Goal: Transaction & Acquisition: Purchase product/service

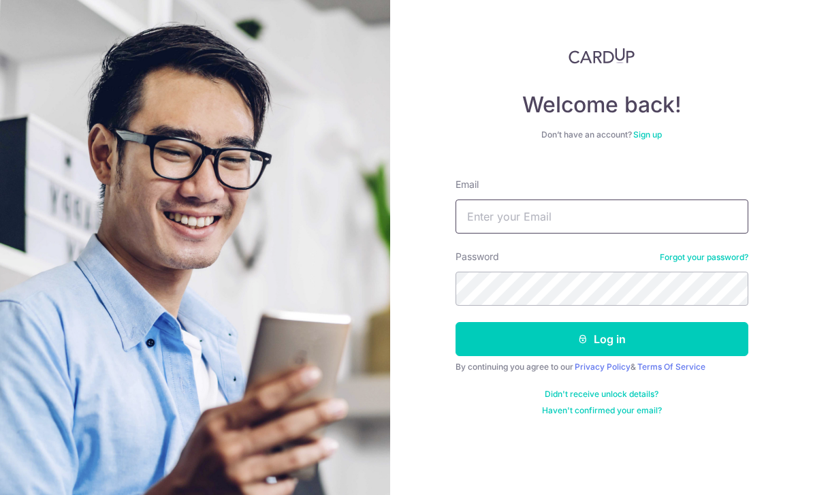
click at [626, 232] on input "Email" at bounding box center [602, 217] width 293 height 34
click at [684, 221] on input "Email" at bounding box center [602, 217] width 293 height 34
type input "Eltonc7"
click at [592, 409] on link "Haven't confirmed your email?" at bounding box center [602, 410] width 120 height 11
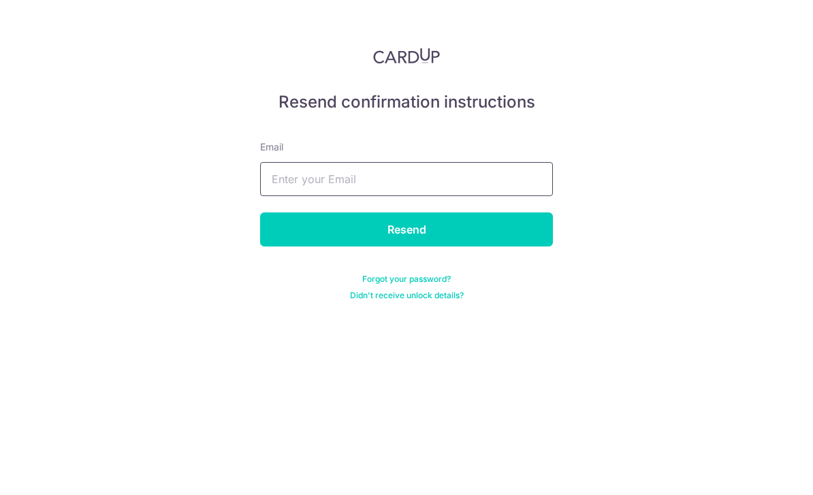
click at [476, 195] on input "text" at bounding box center [406, 179] width 293 height 34
type input "Eltonc73@hotmail.com"
click at [473, 219] on input "Resend" at bounding box center [406, 229] width 293 height 34
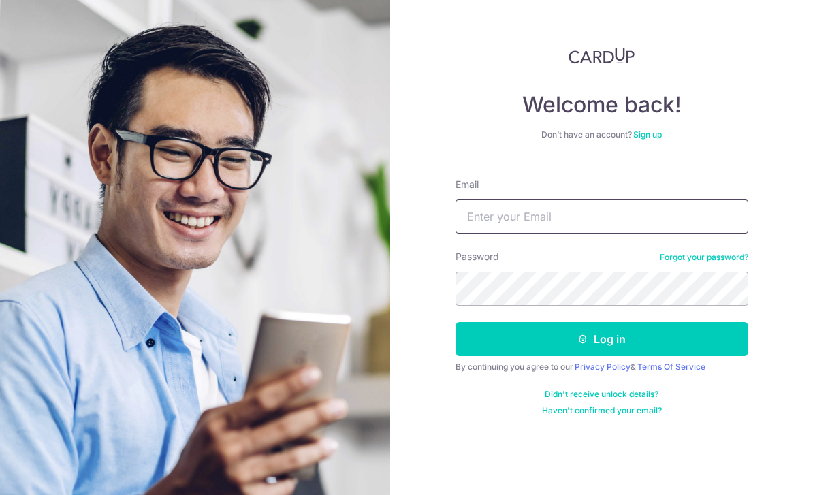
click at [685, 231] on input "Email" at bounding box center [602, 217] width 293 height 34
type input "[EMAIL_ADDRESS][DOMAIN_NAME]"
click at [678, 337] on button "Log in" at bounding box center [602, 339] width 293 height 34
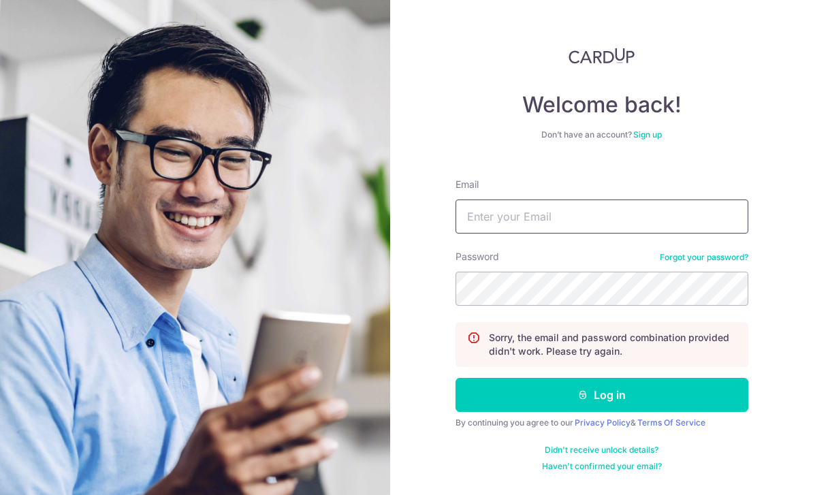
click at [691, 221] on input "Email" at bounding box center [602, 217] width 293 height 34
type input "[EMAIL_ADDRESS][DOMAIN_NAME]"
click at [644, 396] on button "Log in" at bounding box center [602, 395] width 293 height 34
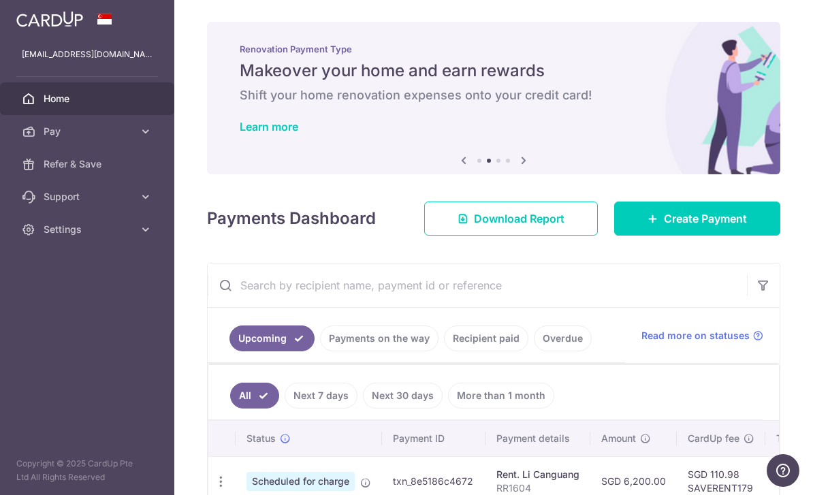
click at [498, 227] on span "Download Report" at bounding box center [519, 218] width 91 height 16
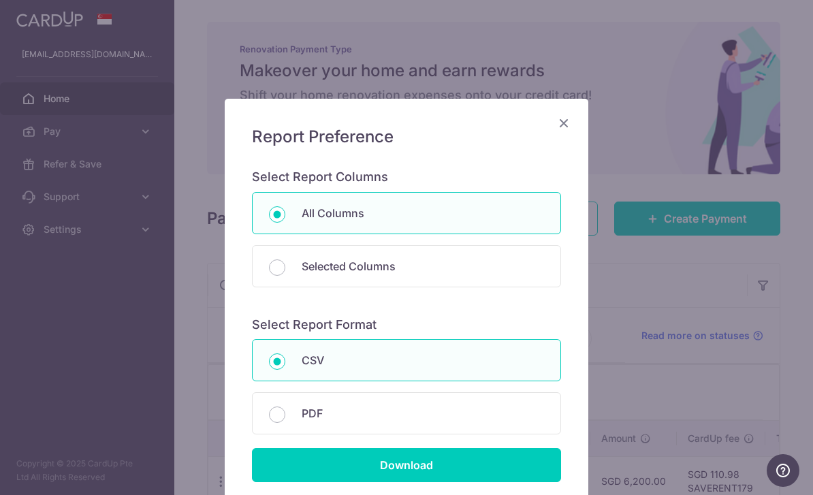
click at [572, 112] on div "Report Preference Select Report Columns All Columns Selected Columns Payment Id…" at bounding box center [407, 304] width 364 height 411
click at [570, 125] on icon "Close" at bounding box center [564, 122] width 16 height 17
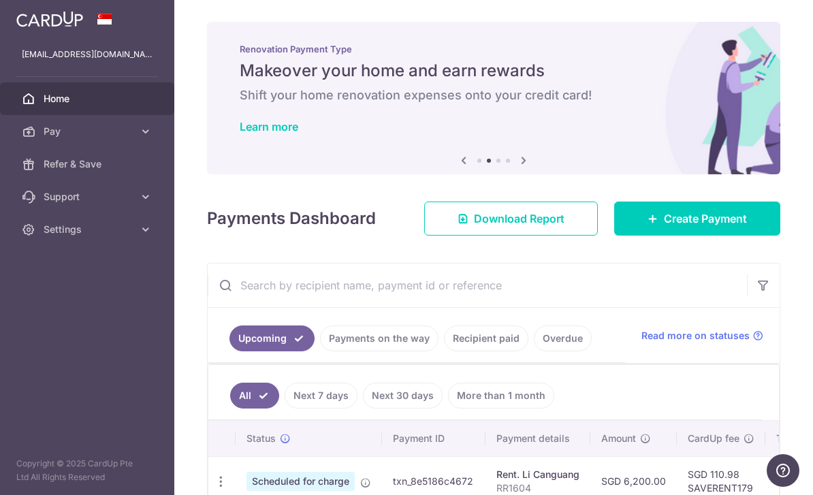
scroll to position [-1, 0]
click at [0, 0] on icon "button" at bounding box center [0, 0] width 0 height 0
click at [18, 25] on img at bounding box center [49, 19] width 67 height 16
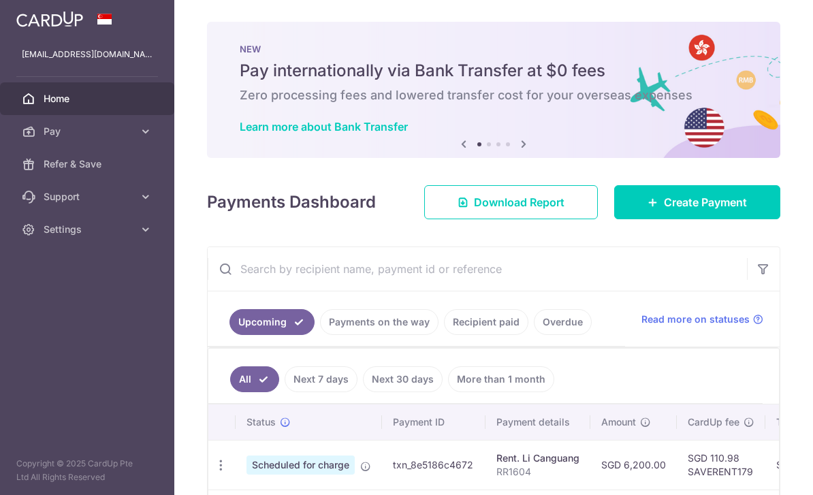
click at [0, 0] on icon "button" at bounding box center [0, 0] width 0 height 0
click at [142, 136] on icon at bounding box center [146, 132] width 14 height 14
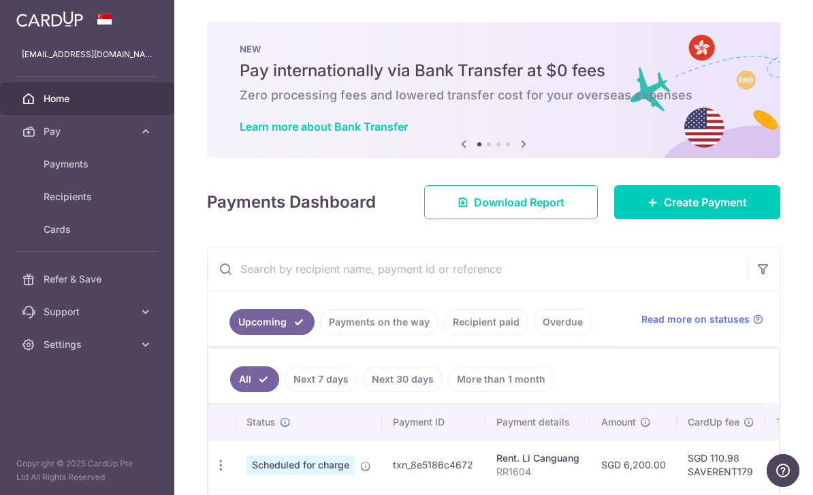
click at [47, 105] on span "Home" at bounding box center [89, 99] width 90 height 14
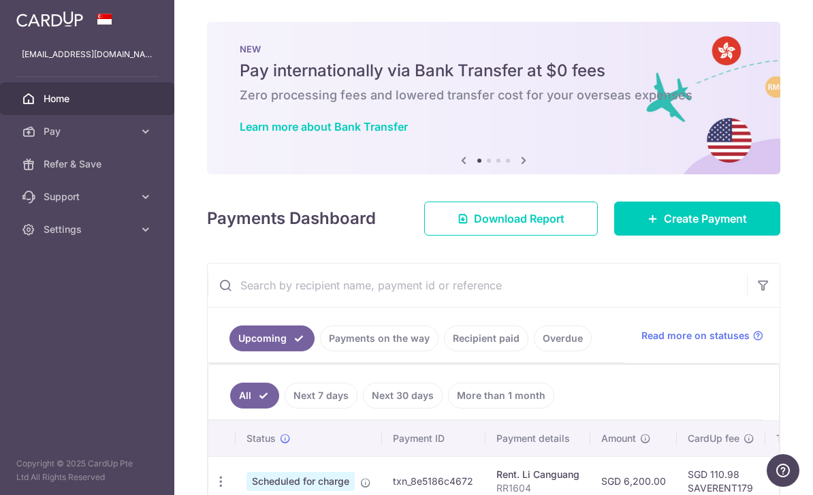
click at [0, 0] on icon "button" at bounding box center [0, 0] width 0 height 0
click at [140, 128] on icon at bounding box center [146, 132] width 14 height 14
click at [60, 163] on span "Payments" at bounding box center [89, 164] width 90 height 14
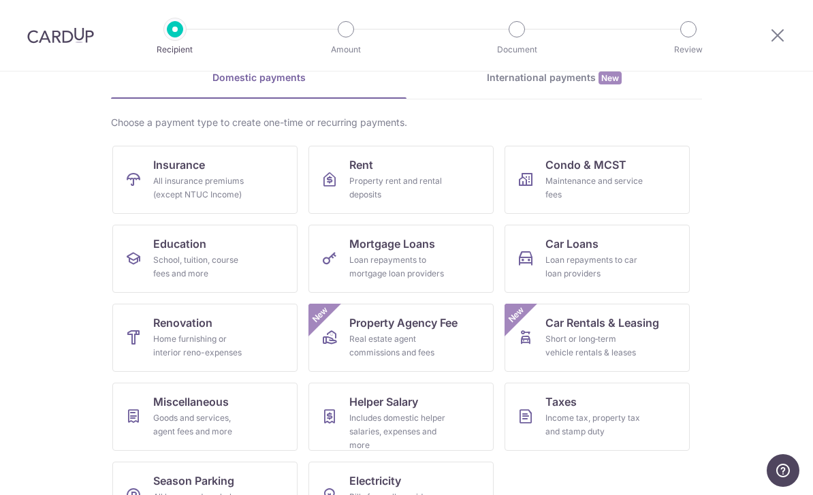
scroll to position [27, 0]
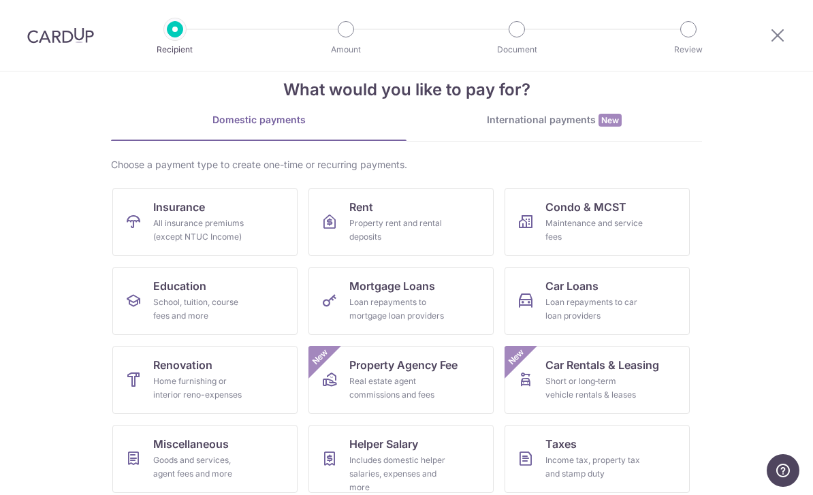
click at [768, 42] on div at bounding box center [777, 35] width 71 height 71
click at [778, 36] on icon at bounding box center [778, 35] width 16 height 17
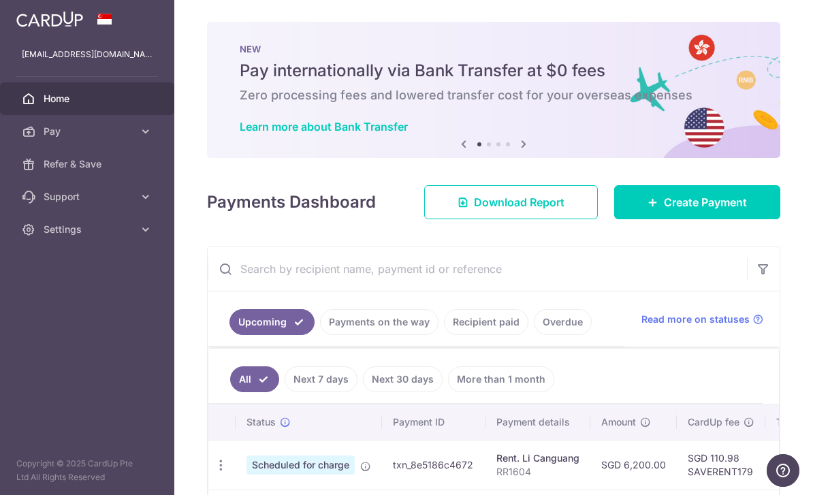
click at [542, 210] on span "Download Report" at bounding box center [519, 202] width 91 height 16
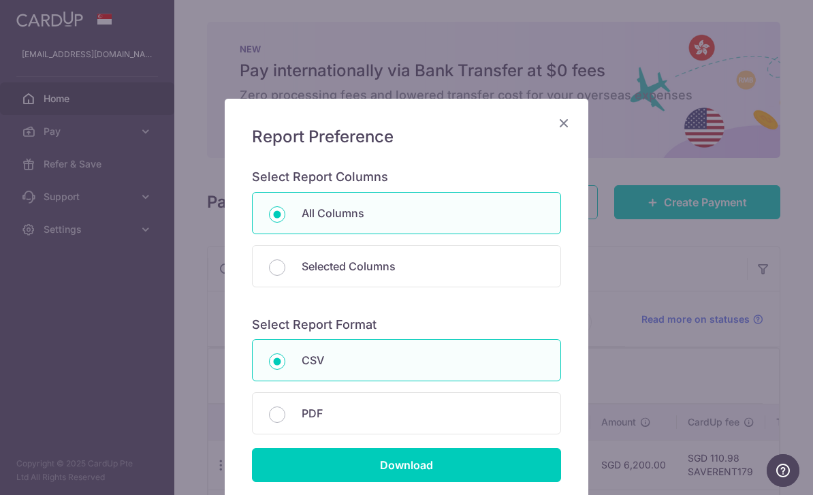
click at [570, 121] on icon "Close" at bounding box center [564, 122] width 16 height 17
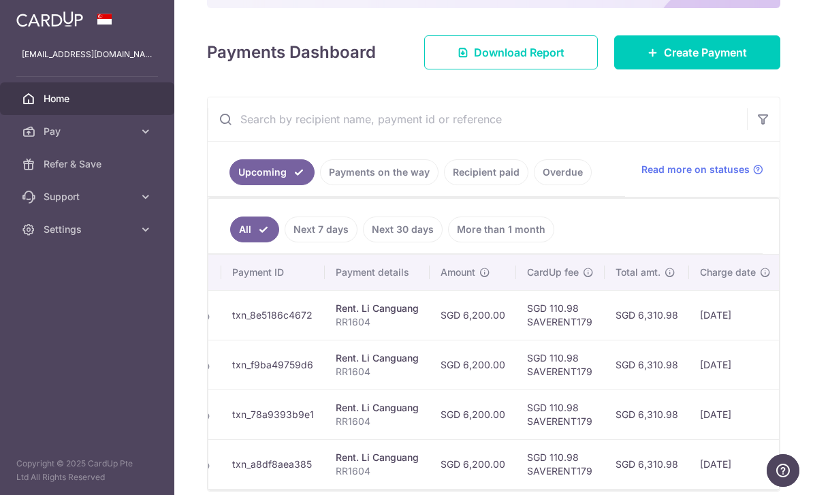
scroll to position [148, 0]
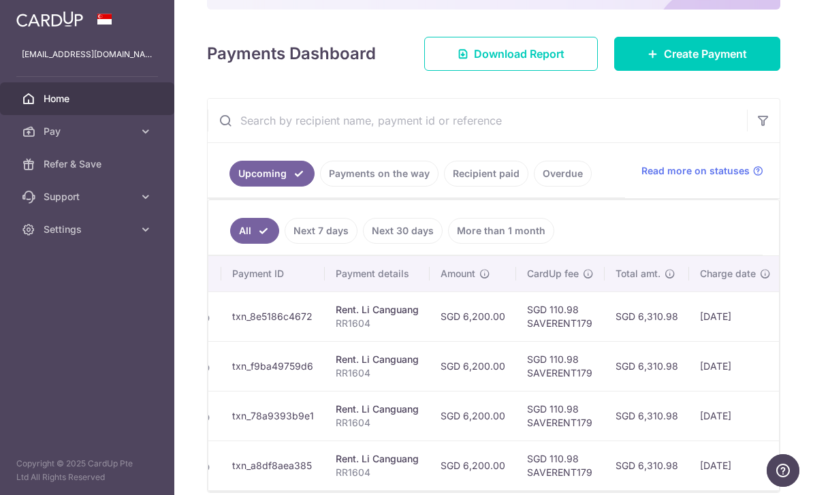
click at [0, 0] on icon "button" at bounding box center [0, 0] width 0 height 0
click at [143, 200] on icon at bounding box center [146, 197] width 14 height 14
click at [143, 323] on link "Settings" at bounding box center [87, 312] width 174 height 33
click at [58, 351] on span "Account" at bounding box center [89, 345] width 90 height 14
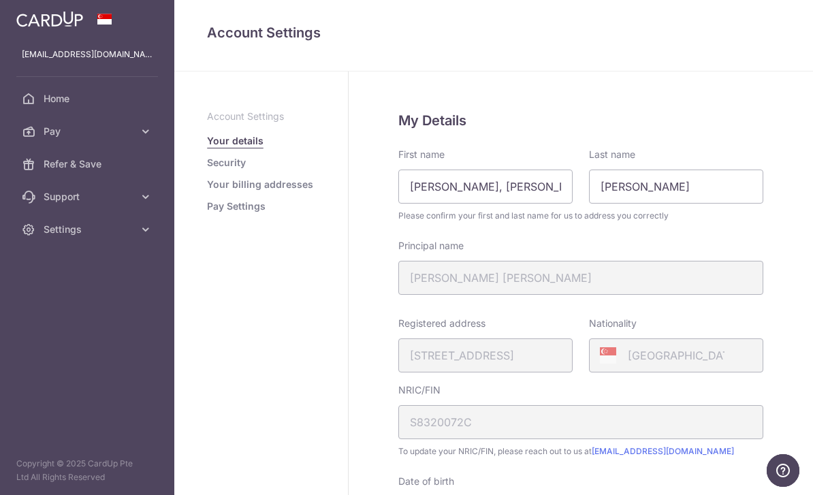
click at [207, 213] on link "Pay Settings" at bounding box center [236, 207] width 59 height 14
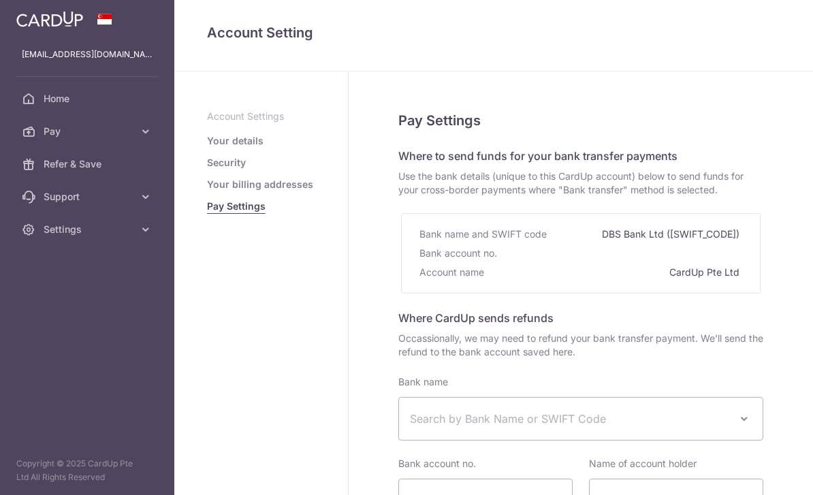
select select
click at [0, 0] on button "button" at bounding box center [0, 0] width 0 height 0
click at [54, 90] on link "Home" at bounding box center [87, 98] width 174 height 33
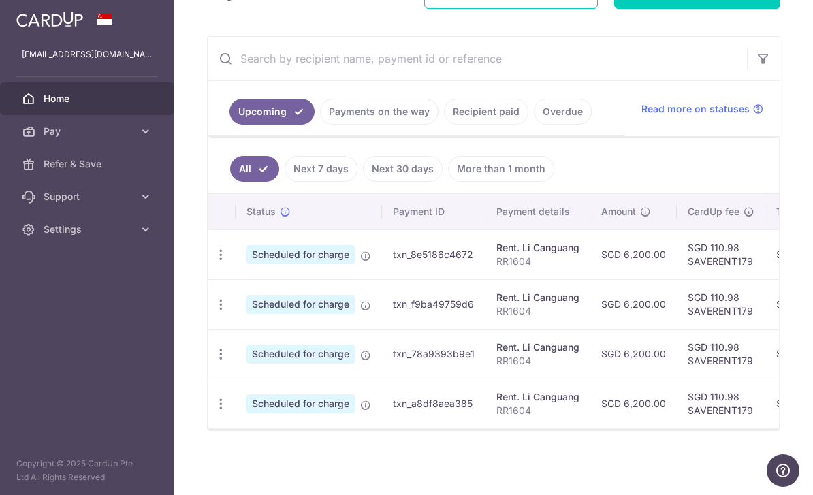
scroll to position [232, 0]
click at [444, 125] on link "Recipient paid" at bounding box center [486, 112] width 84 height 26
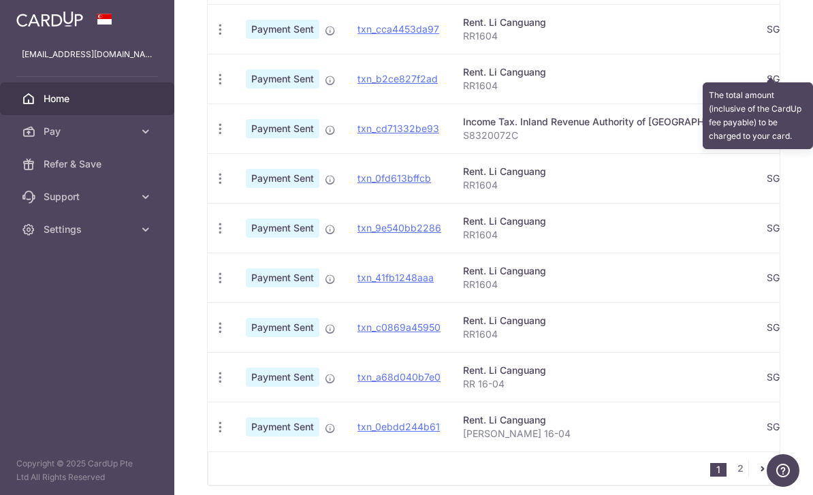
scroll to position [446, 0]
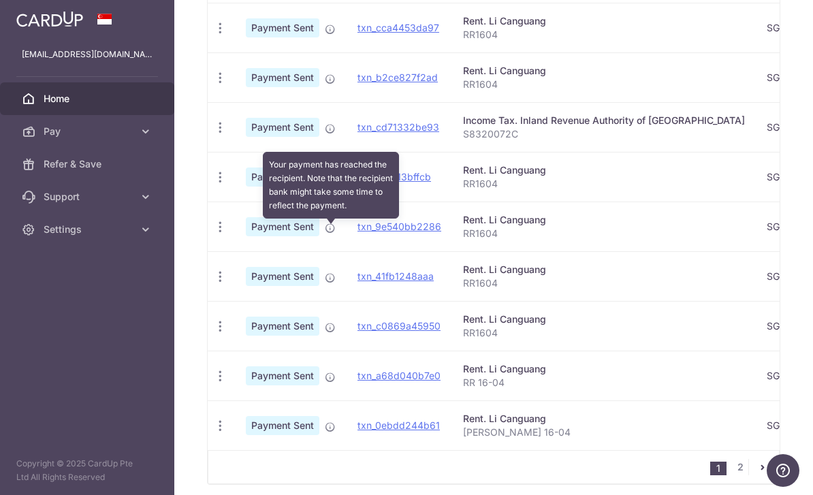
click at [325, 184] on icon at bounding box center [330, 178] width 11 height 11
click at [213, 185] on icon "button" at bounding box center [220, 177] width 14 height 14
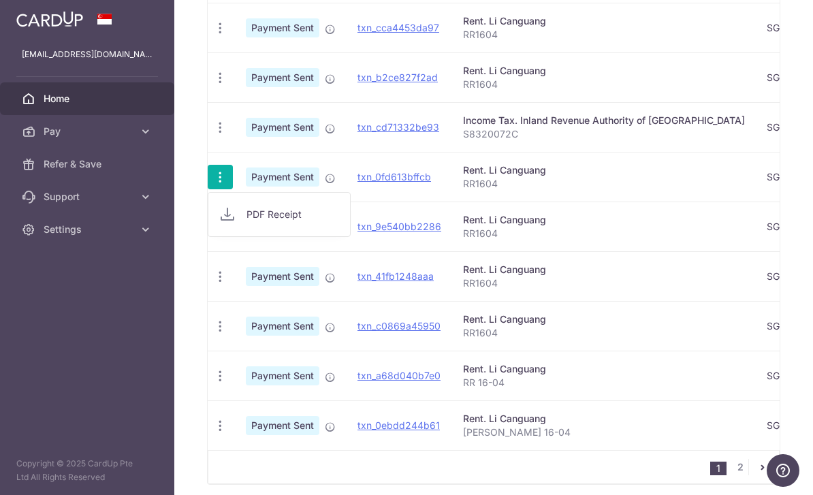
click at [720, 252] on div at bounding box center [406, 247] width 813 height 495
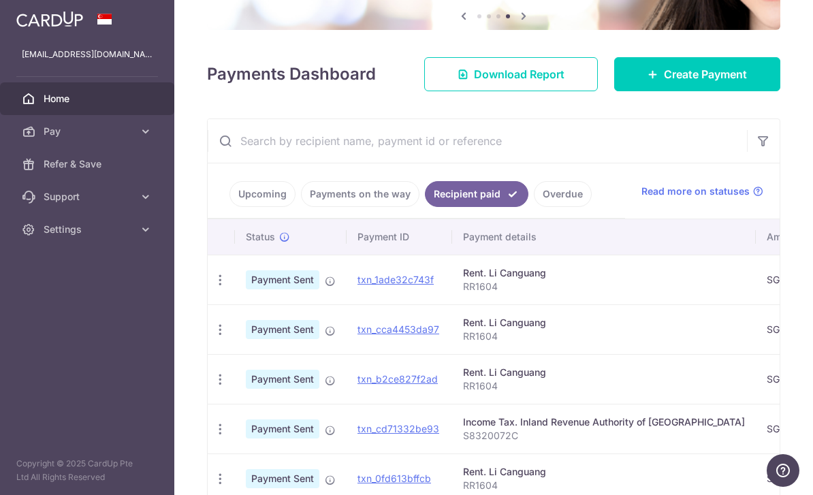
scroll to position [0, 0]
click at [235, 304] on td "Payment Sent" at bounding box center [291, 280] width 112 height 50
click at [208, 354] on td "PDF Receipt" at bounding box center [221, 329] width 27 height 50
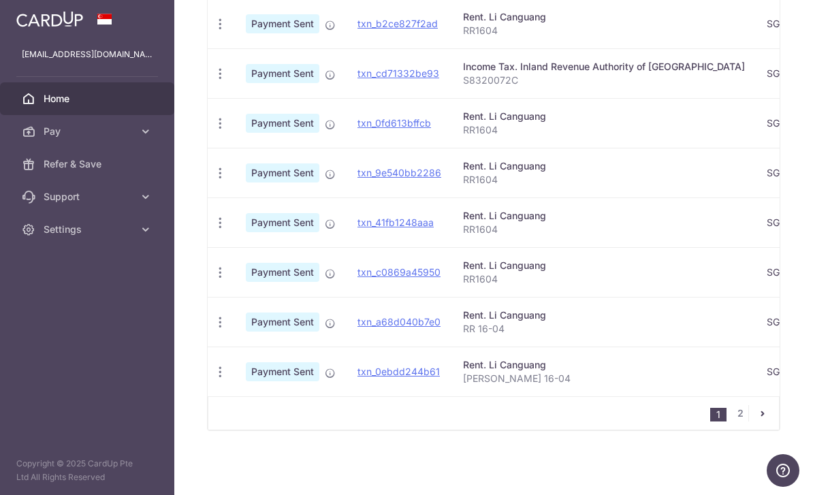
scroll to position [511, 0]
click at [213, 379] on icon "button" at bounding box center [220, 372] width 14 height 14
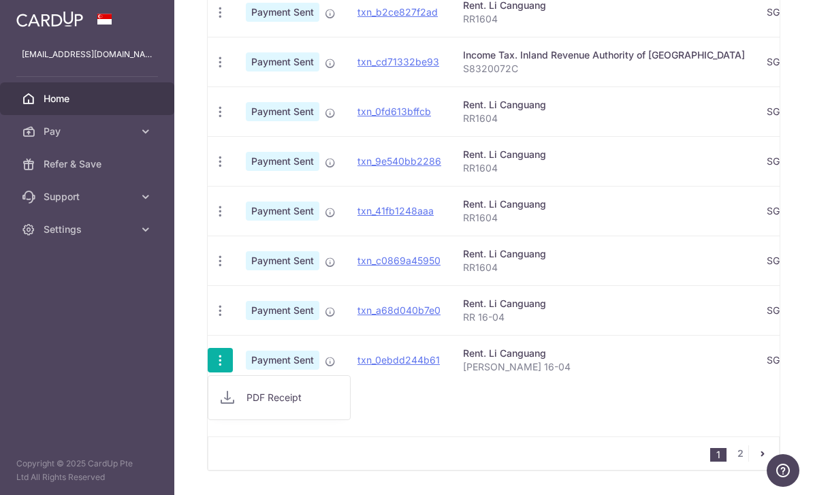
click at [17, 287] on div at bounding box center [406, 247] width 813 height 495
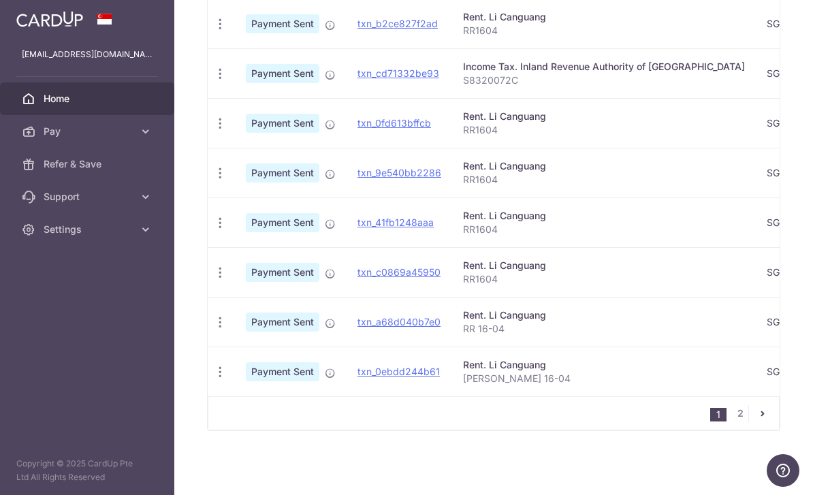
click at [744, 422] on link "2" at bounding box center [740, 413] width 16 height 16
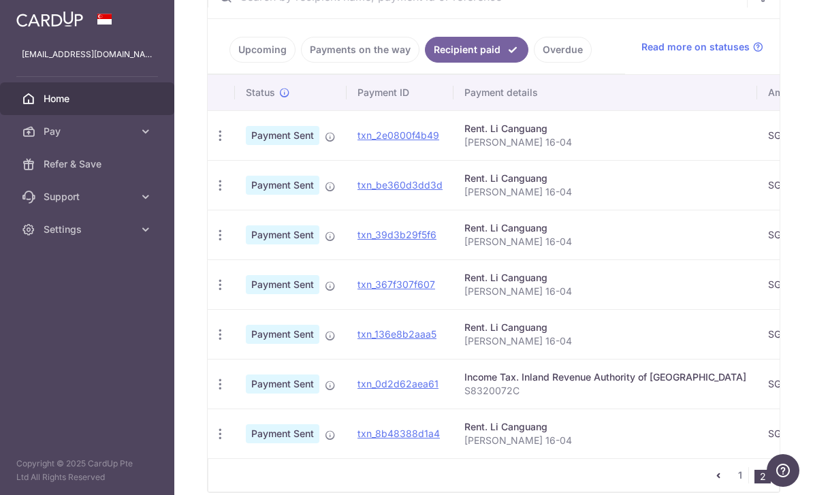
scroll to position [293, 0]
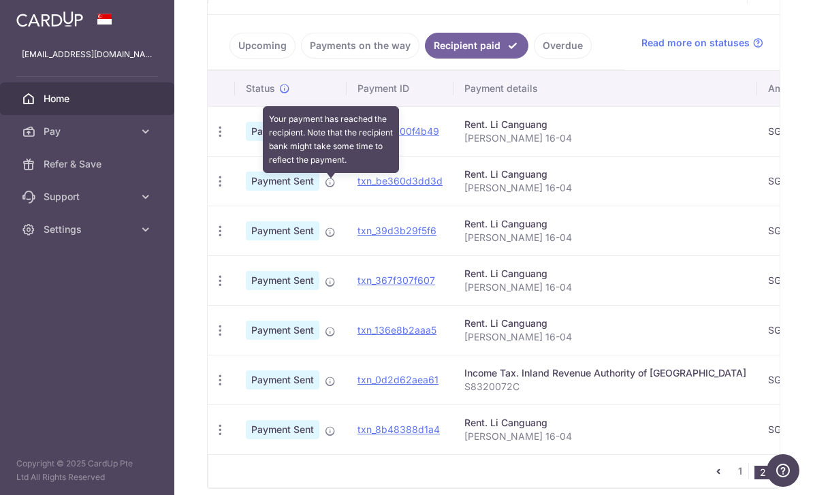
click at [325, 138] on icon at bounding box center [330, 132] width 11 height 11
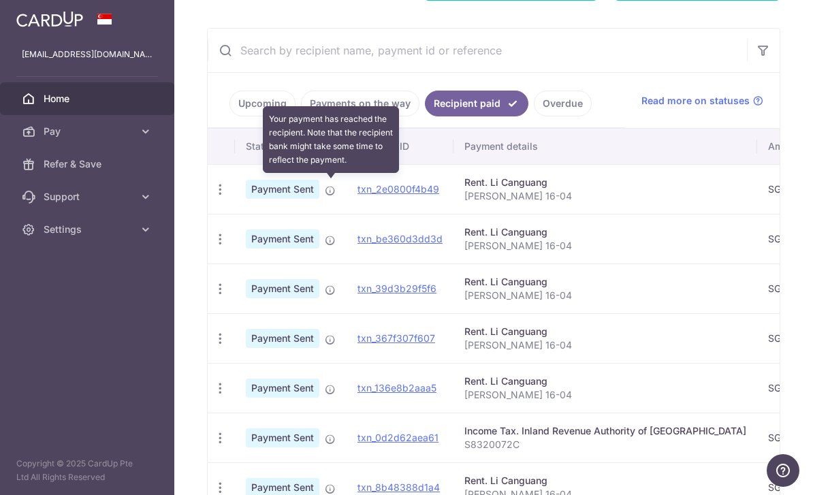
scroll to position [231, 0]
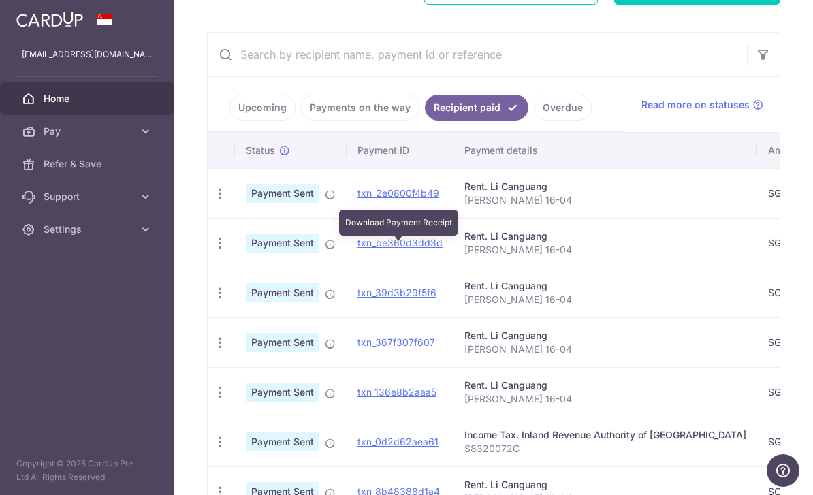
click at [358, 199] on link "txn_2e0800f4b49" at bounding box center [399, 193] width 82 height 12
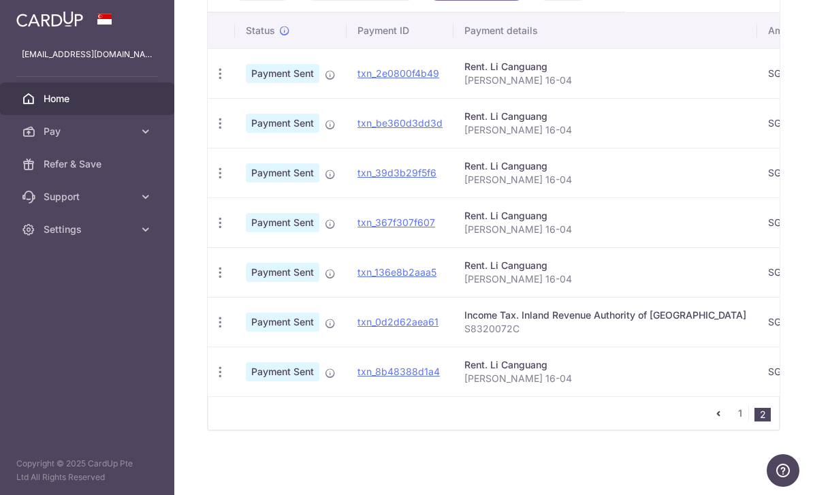
click at [742, 422] on link "1" at bounding box center [740, 413] width 16 height 16
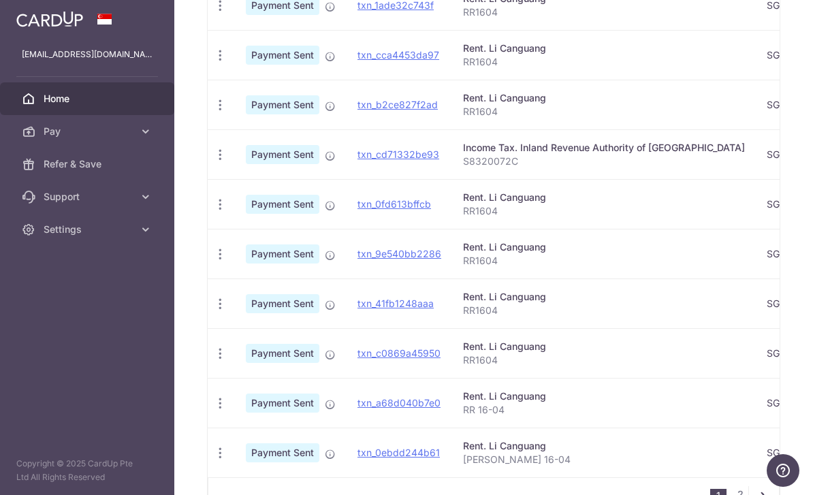
scroll to position [424, 0]
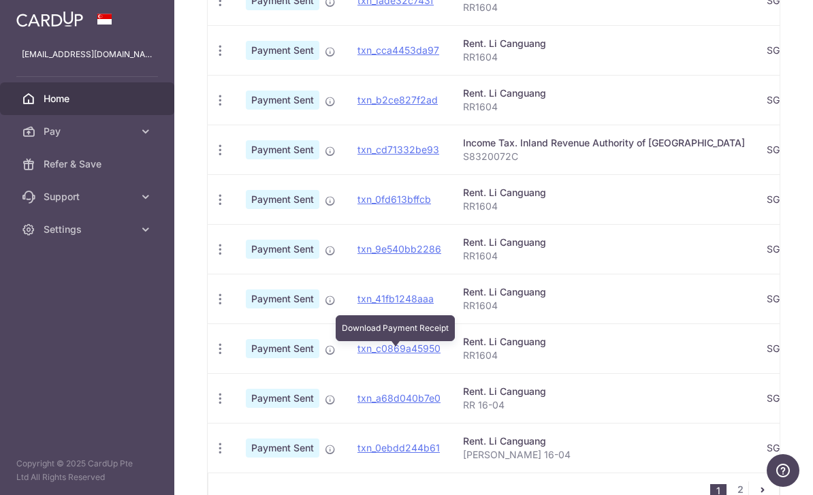
click at [358, 304] on link "txn_41fb1248aaa" at bounding box center [396, 299] width 76 height 12
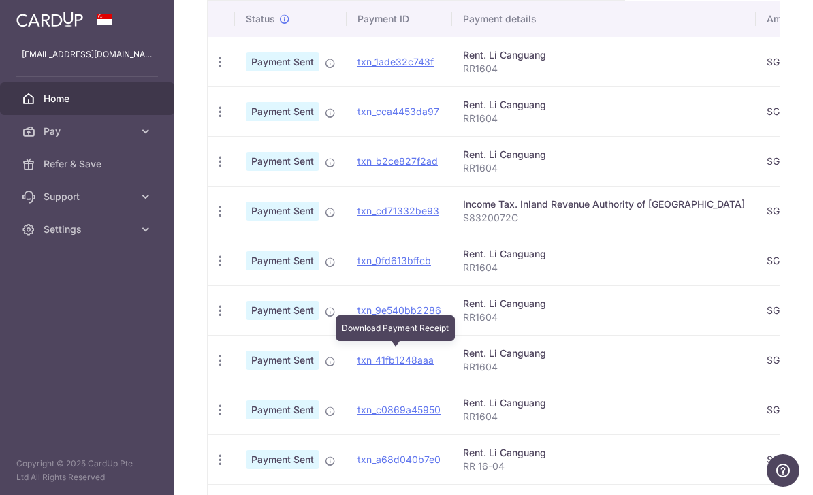
scroll to position [336, 0]
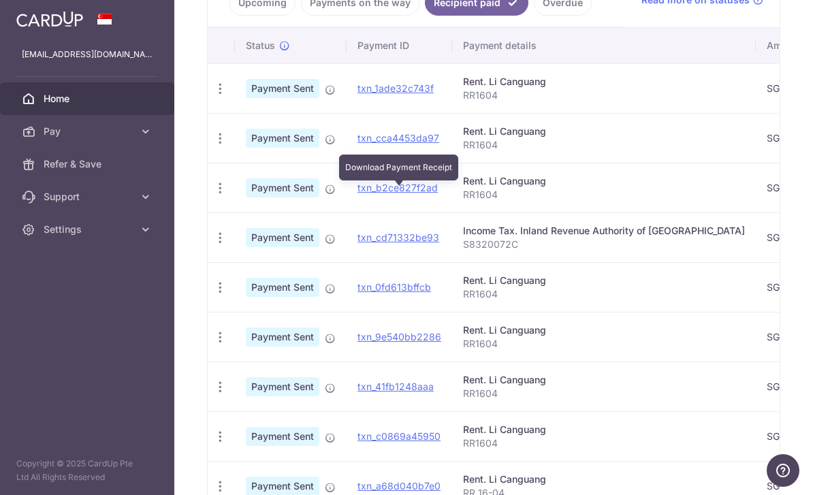
click at [358, 144] on link "txn_cca4453da97" at bounding box center [399, 138] width 82 height 12
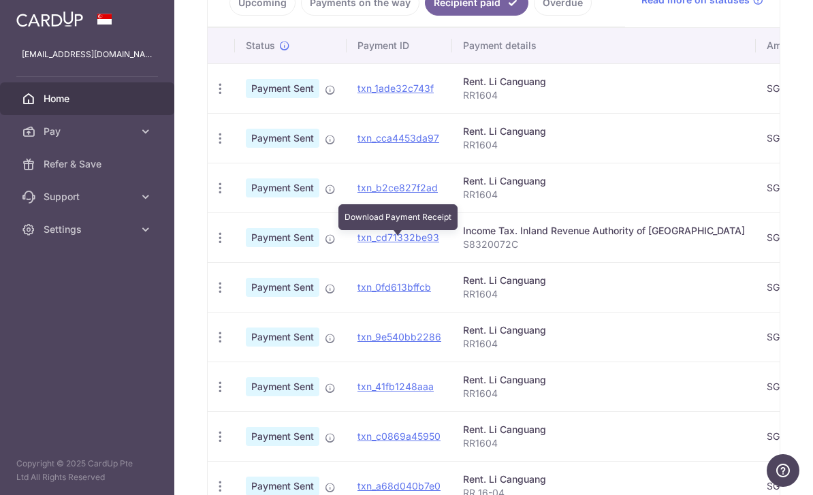
click at [358, 193] on link "txn_b2ce827f2ad" at bounding box center [398, 188] width 80 height 12
click at [358, 243] on link "txn_cd71332be93" at bounding box center [399, 238] width 82 height 12
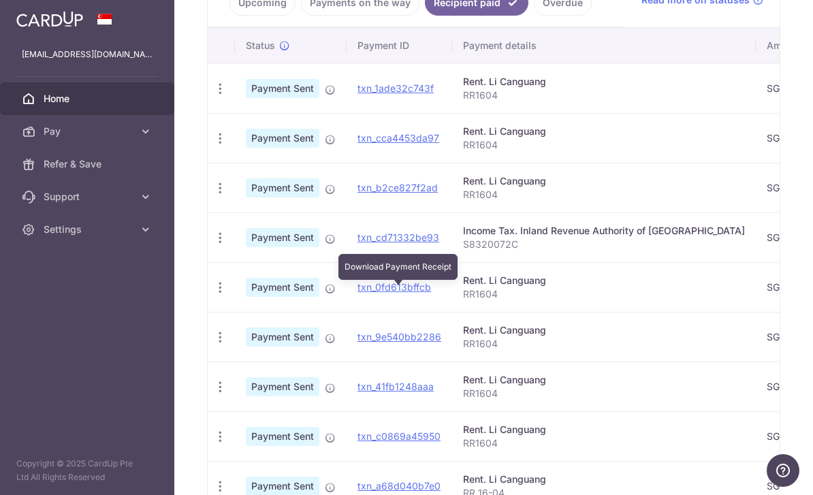
click at [358, 293] on link "txn_0fd613bffcb" at bounding box center [395, 287] width 74 height 12
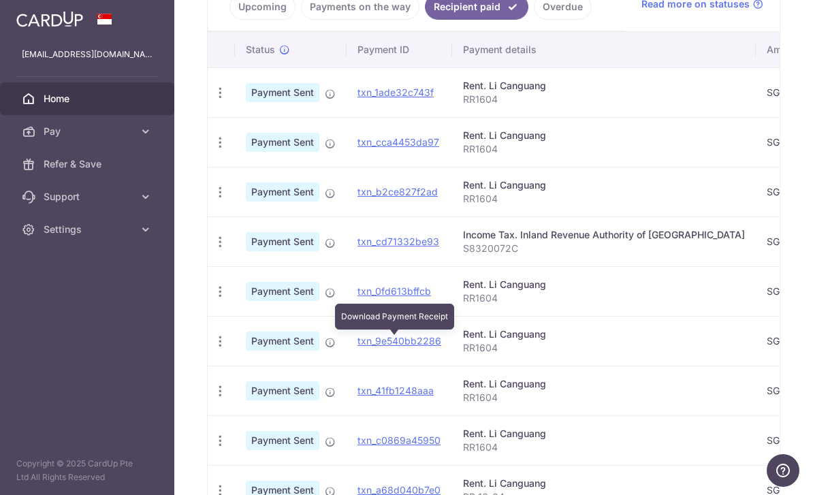
scroll to position [0, 0]
click at [347, 217] on td "txn_b2ce827f2ad" at bounding box center [400, 192] width 106 height 50
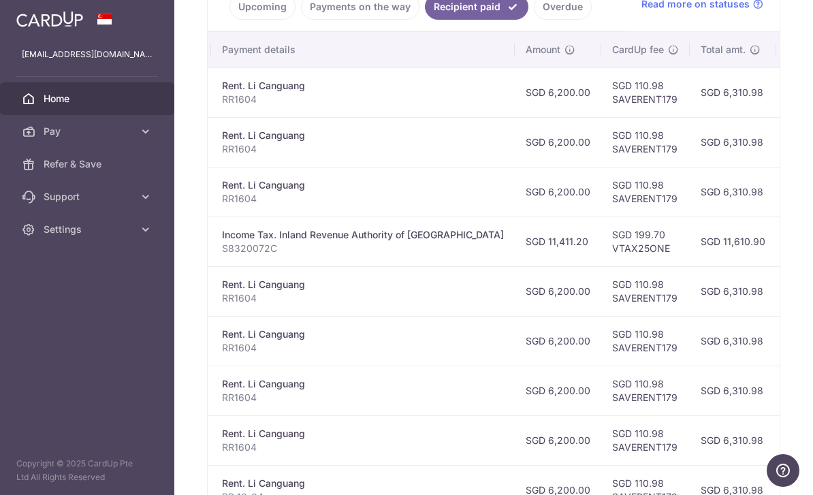
scroll to position [0, 242]
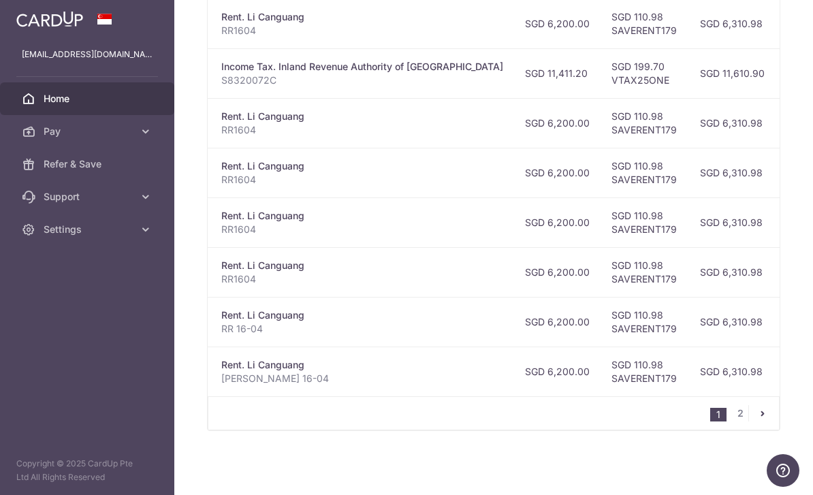
click at [745, 422] on link "2" at bounding box center [740, 413] width 16 height 16
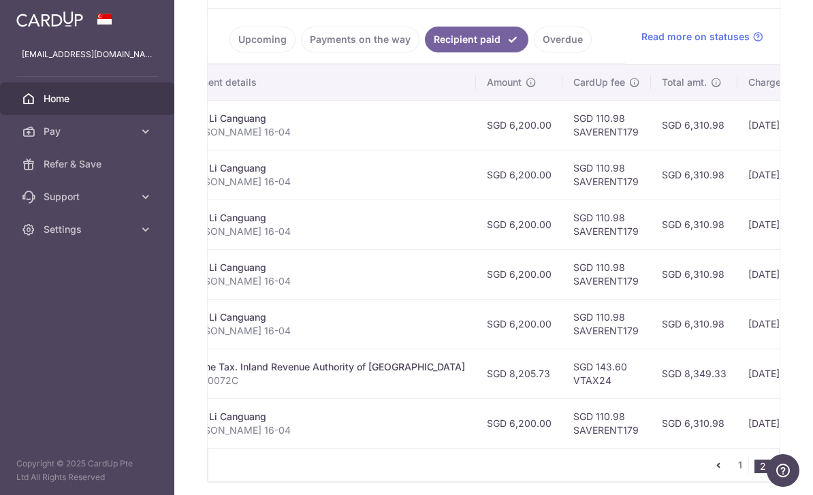
scroll to position [0, 281]
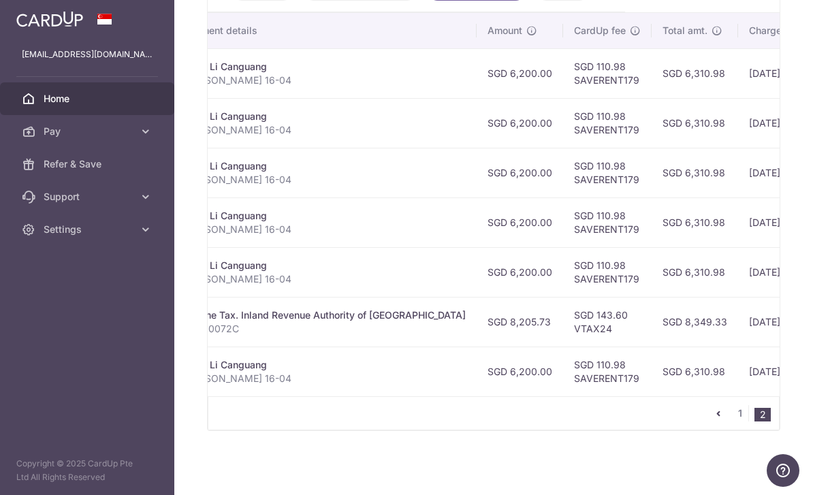
click at [748, 422] on link "1" at bounding box center [740, 413] width 16 height 16
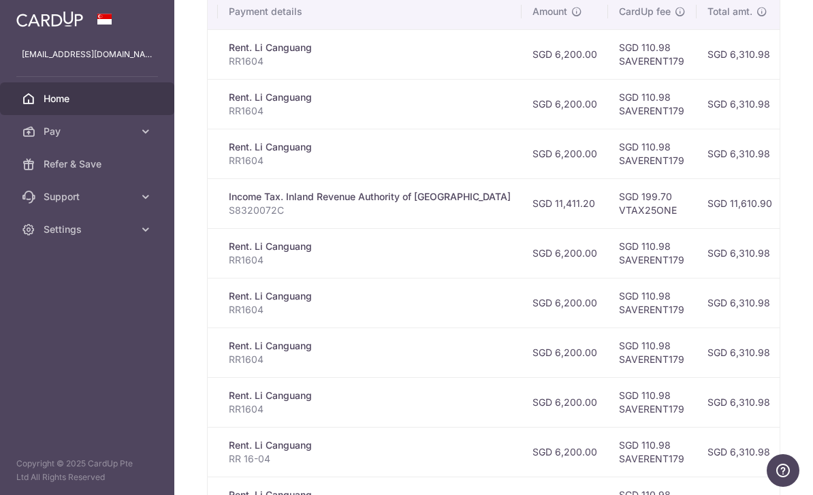
scroll to position [0, 235]
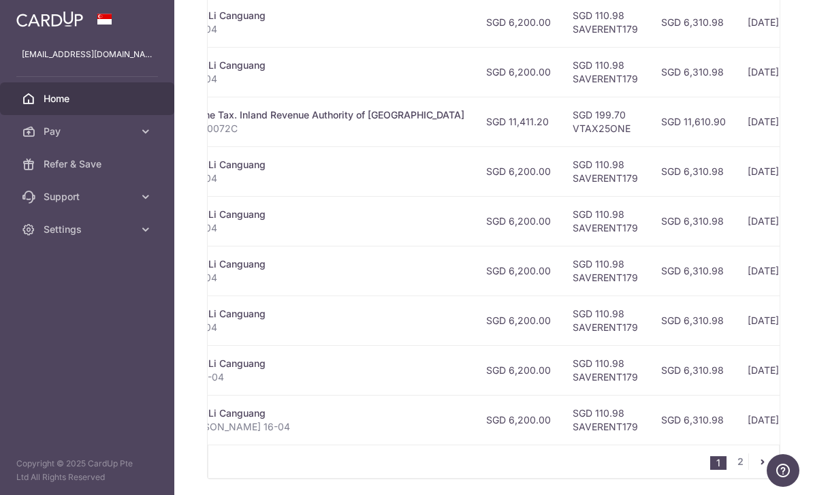
scroll to position [0, 280]
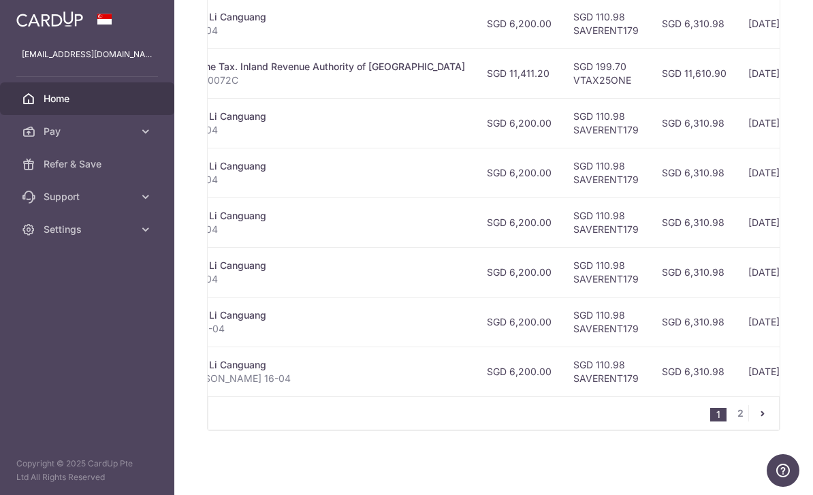
click at [738, 422] on link "2" at bounding box center [740, 413] width 16 height 16
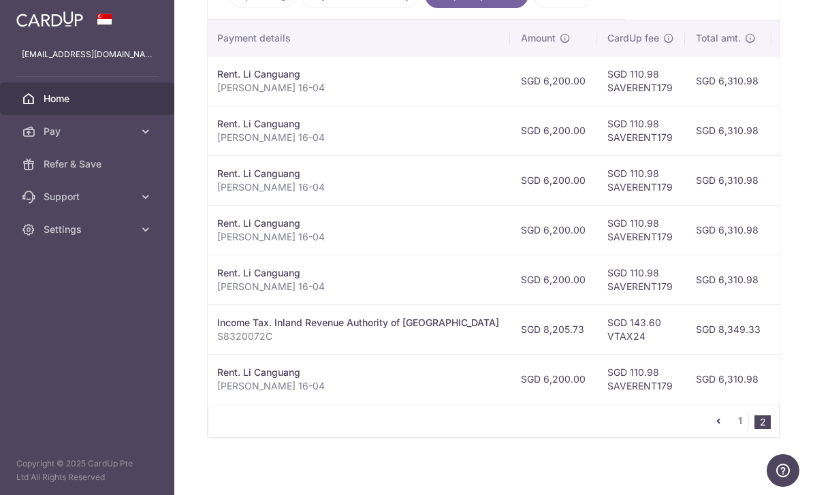
scroll to position [338, 0]
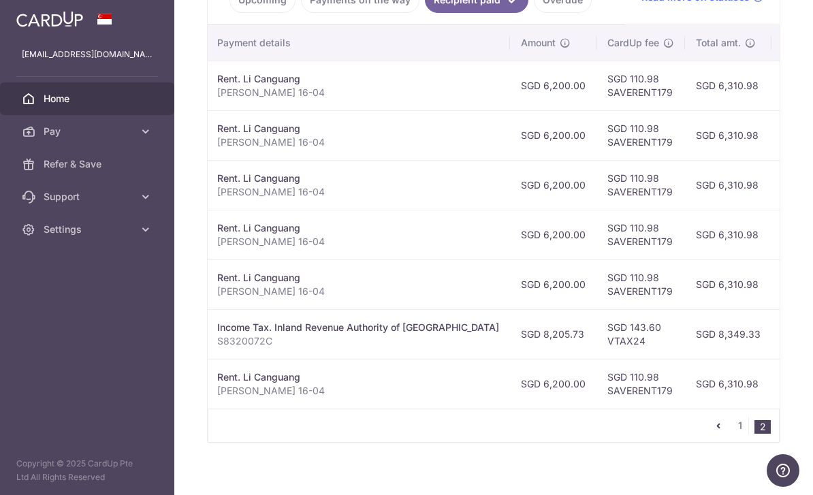
click at [772, 160] on td "28/10/2024" at bounding box center [818, 135] width 93 height 50
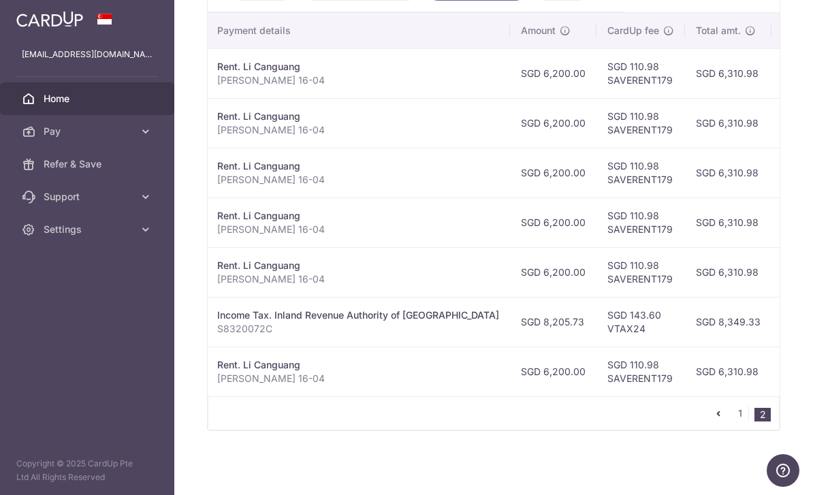
click at [735, 422] on link "1" at bounding box center [740, 413] width 16 height 16
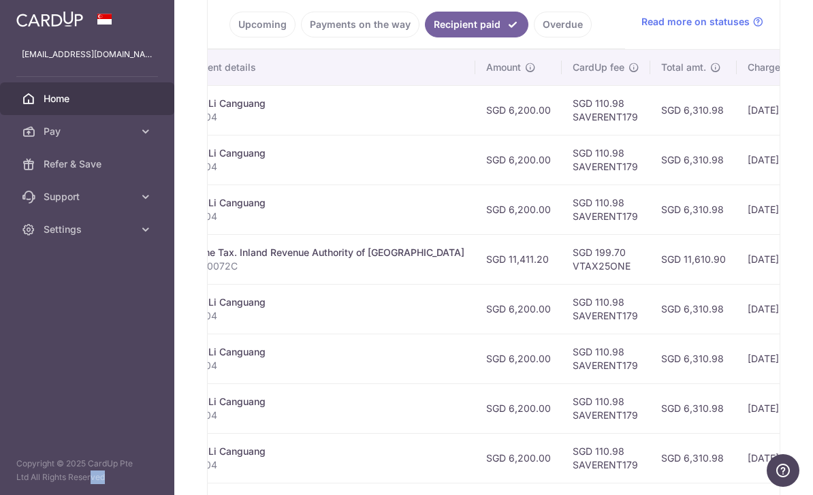
scroll to position [0, 280]
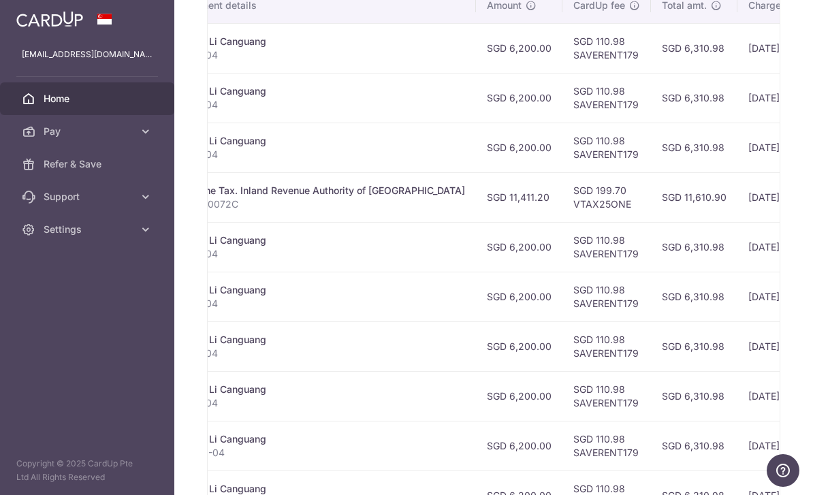
scroll to position [377, 0]
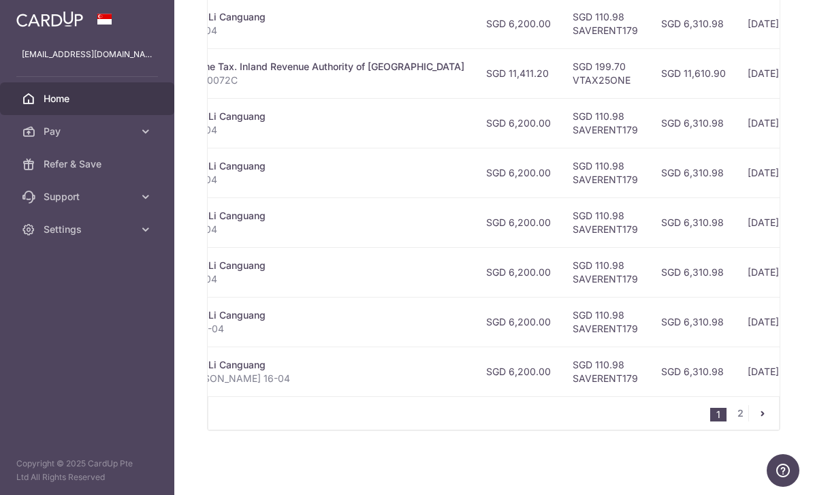
scroll to position [0, 280]
click at [651, 148] on td "SGD 6,310.98" at bounding box center [694, 123] width 86 height 50
click at [745, 422] on link "2" at bounding box center [740, 413] width 16 height 16
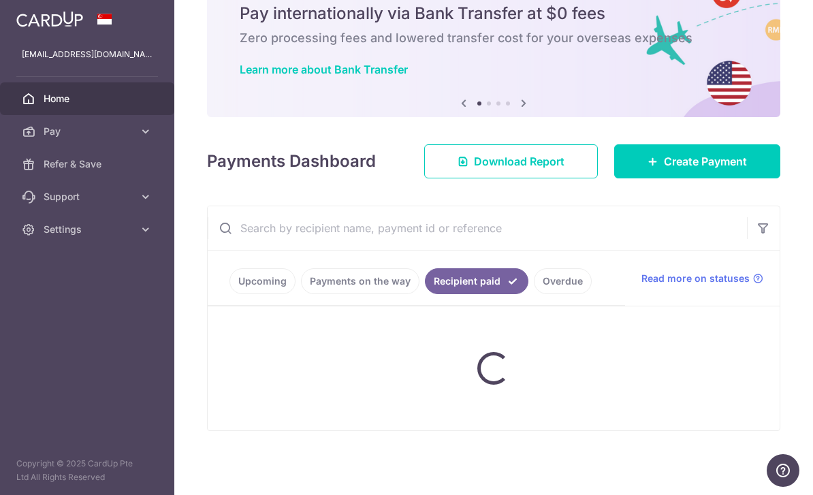
scroll to position [80, 0]
click at [508, 170] on span "Download Report" at bounding box center [519, 161] width 91 height 16
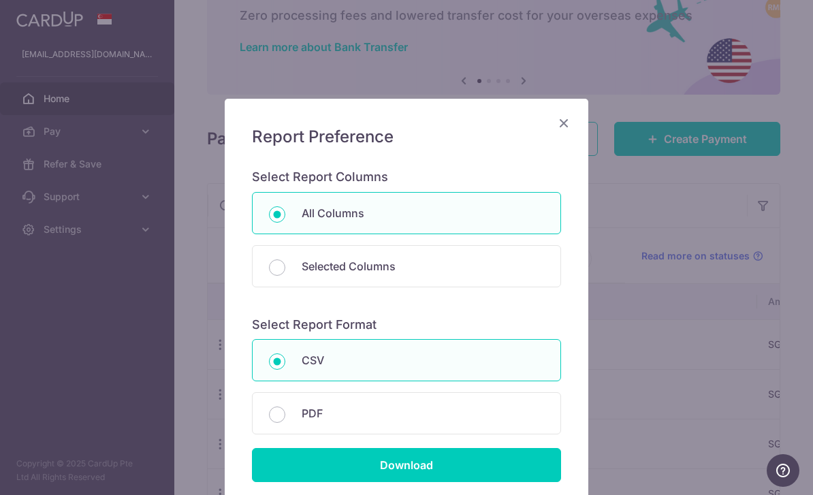
click at [284, 412] on input "PDF" at bounding box center [277, 415] width 16 height 16
radio input "true"
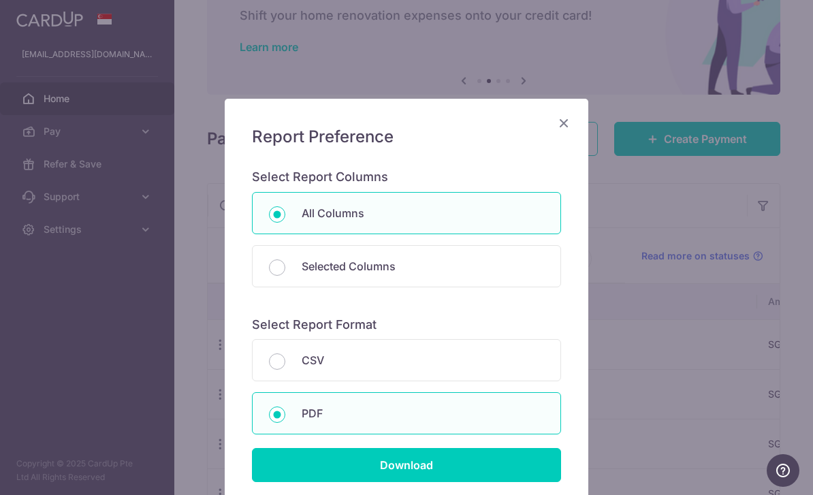
click at [434, 466] on input "Download" at bounding box center [406, 465] width 309 height 34
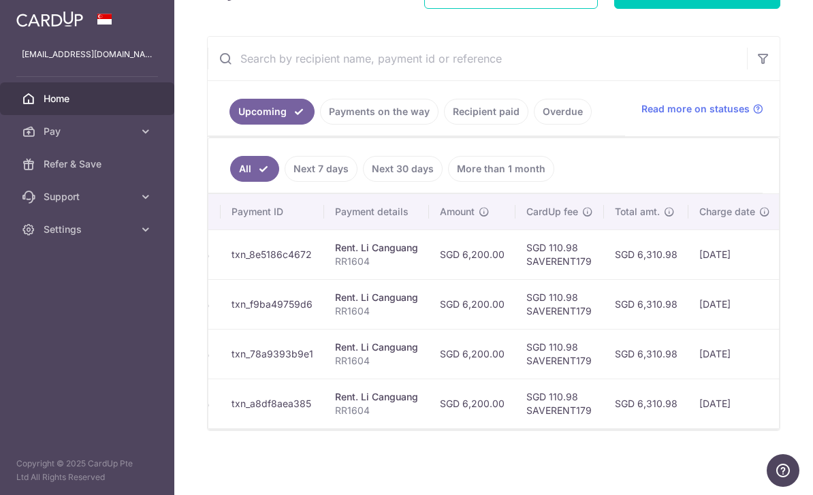
scroll to position [0, 161]
click at [0, 0] on icon "button" at bounding box center [0, 0] width 0 height 0
click at [139, 128] on icon at bounding box center [146, 132] width 14 height 14
click at [95, 198] on span "Recipients" at bounding box center [89, 197] width 90 height 14
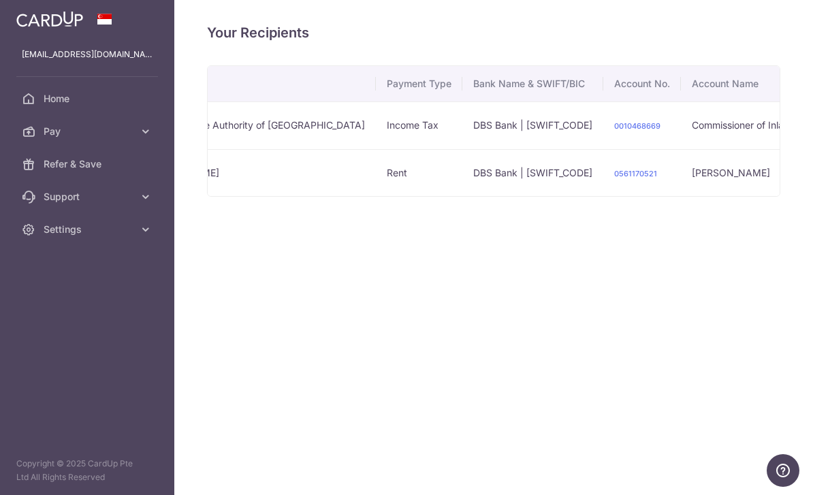
scroll to position [0, 82]
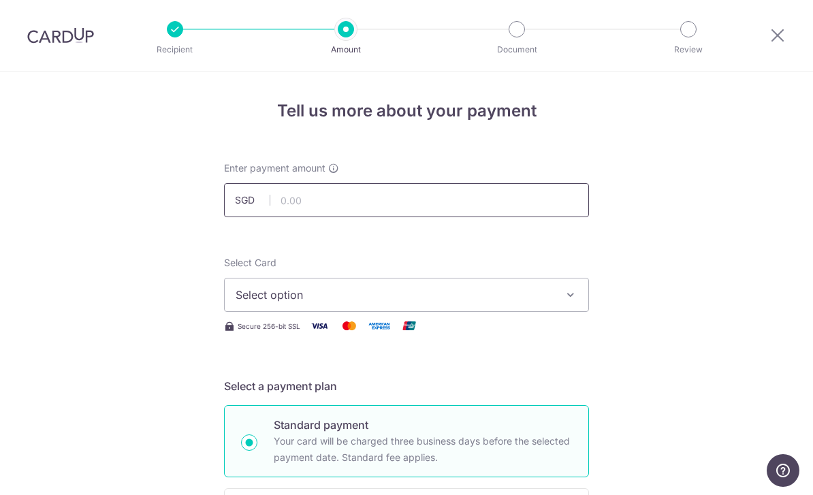
click at [494, 217] on input "text" at bounding box center [406, 200] width 365 height 34
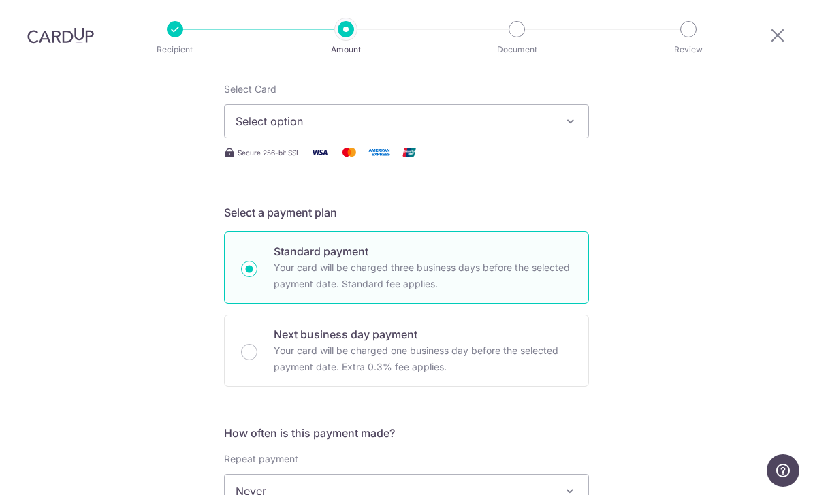
scroll to position [123, 0]
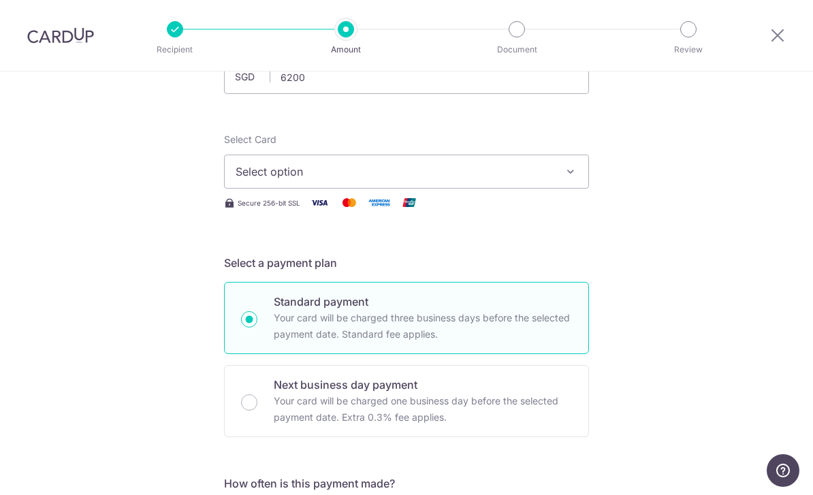
click at [560, 176] on button "Select option" at bounding box center [406, 172] width 365 height 34
type input "6,200.00"
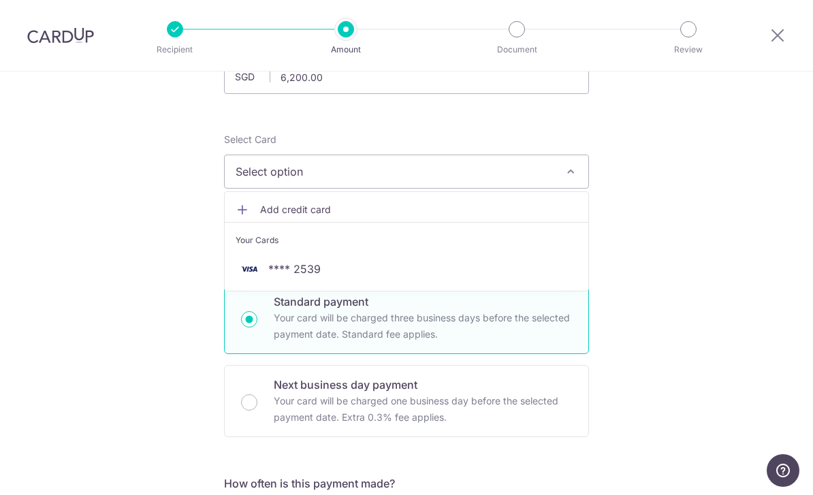
click at [520, 270] on span "**** 2539" at bounding box center [407, 269] width 342 height 16
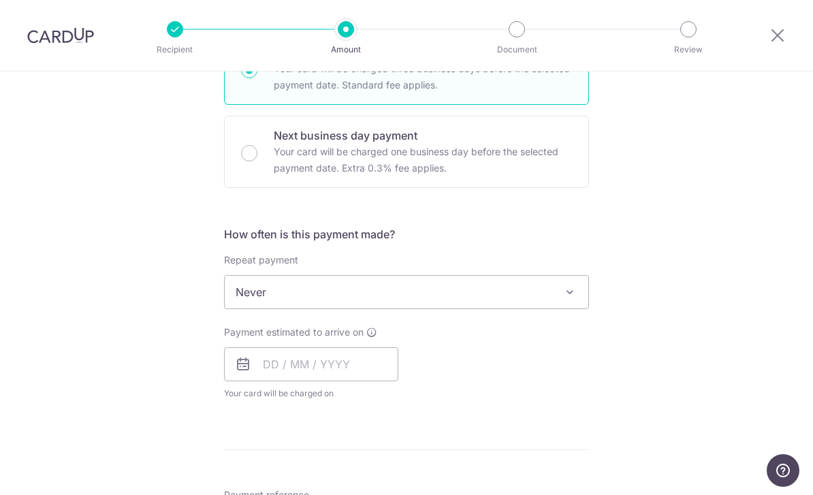
scroll to position [379, 0]
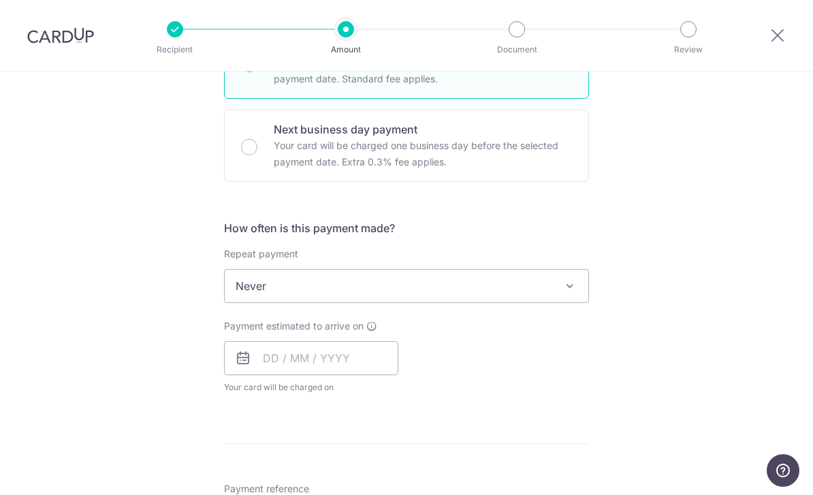
click at [578, 302] on span "Never" at bounding box center [407, 286] width 364 height 33
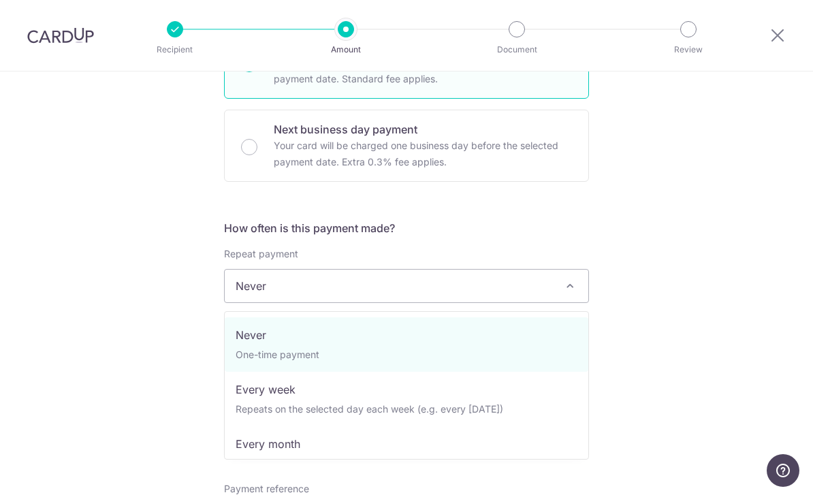
click at [687, 253] on div "Tell us more about your payment Enter payment amount SGD 6,200.00 6200.00 Selec…" at bounding box center [406, 309] width 813 height 1232
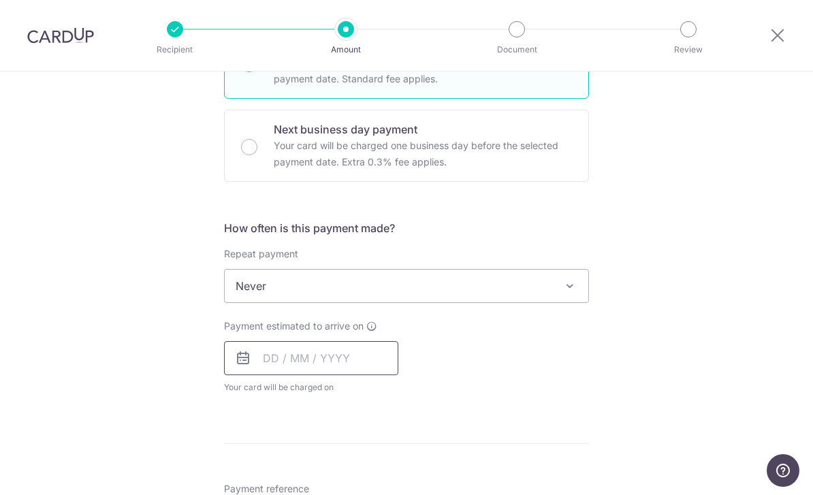
click at [364, 369] on input "text" at bounding box center [311, 358] width 174 height 34
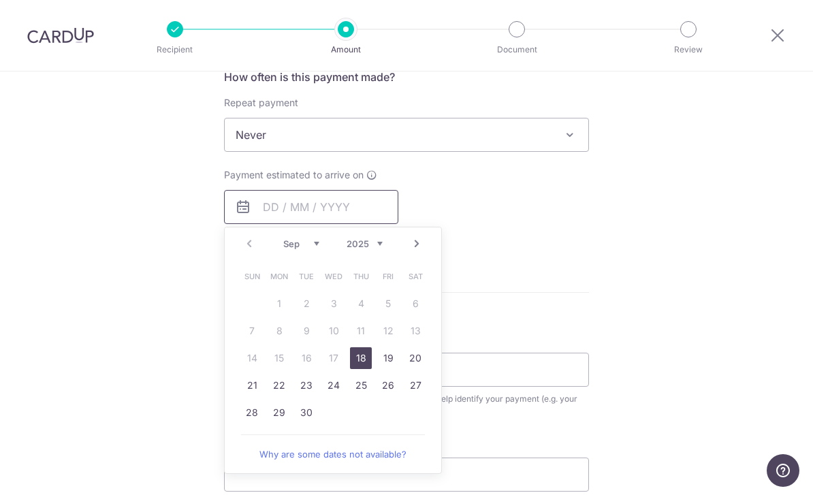
scroll to position [530, 0]
click at [412, 251] on link "Next" at bounding box center [417, 243] width 16 height 16
click at [413, 249] on link "Next" at bounding box center [417, 243] width 16 height 16
click at [415, 251] on link "Next" at bounding box center [417, 243] width 16 height 16
click at [417, 251] on link "Next" at bounding box center [417, 243] width 16 height 16
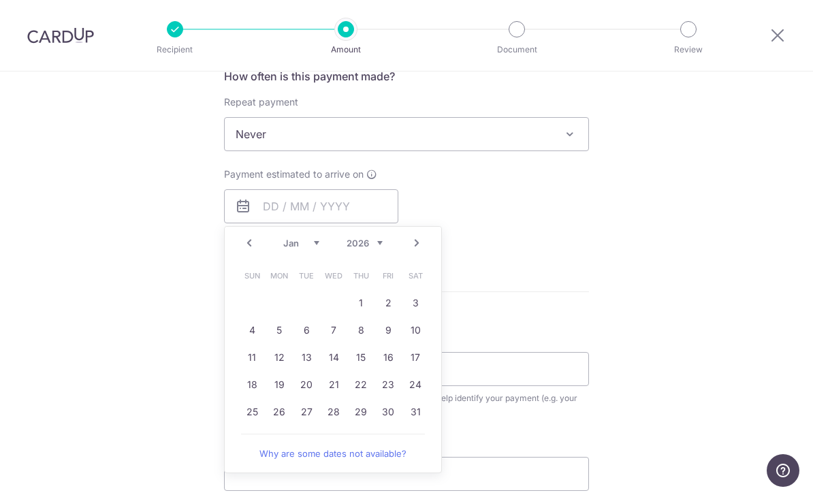
click at [413, 251] on link "Next" at bounding box center [417, 243] width 16 height 16
click at [242, 251] on link "Prev" at bounding box center [249, 243] width 16 height 16
click at [391, 417] on link "30" at bounding box center [388, 412] width 22 height 22
type input "[DATE]"
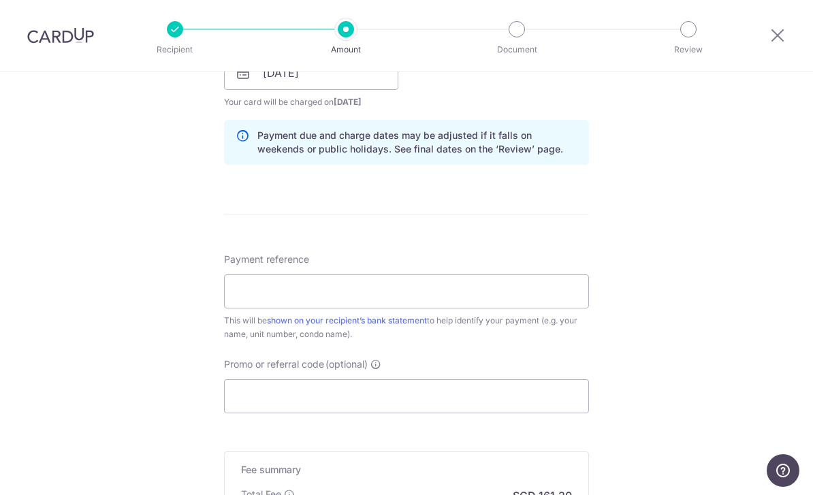
scroll to position [663, 0]
click at [261, 398] on input "Promo or referral code (optional)" at bounding box center [406, 397] width 365 height 34
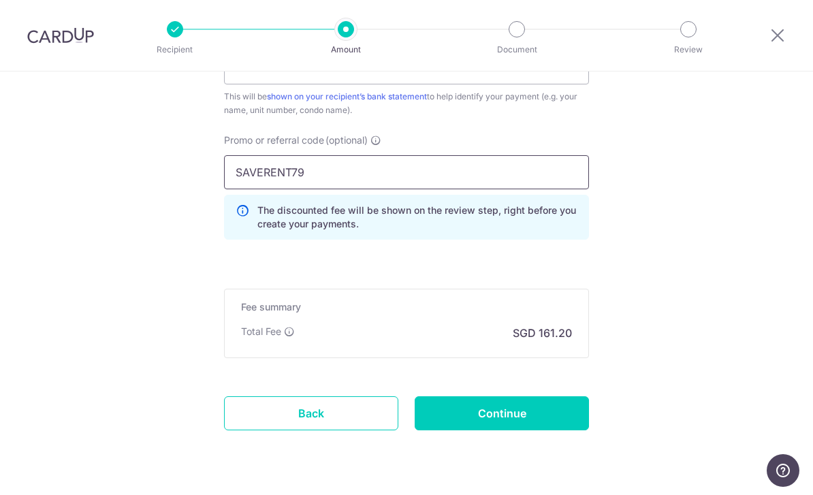
scroll to position [887, 0]
type input "SAVERENT79"
click at [532, 423] on input "Continue" at bounding box center [502, 414] width 174 height 34
type input "Create Schedule"
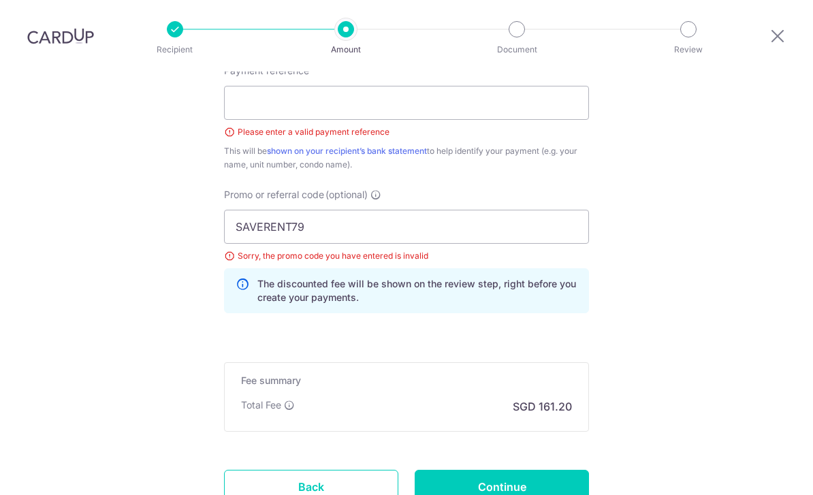
scroll to position [852, 0]
click at [524, 210] on input "SAVERENT79" at bounding box center [406, 227] width 365 height 34
type input "SAVERENT179"
click at [526, 471] on input "Continue" at bounding box center [502, 488] width 174 height 34
type input "Create Schedule"
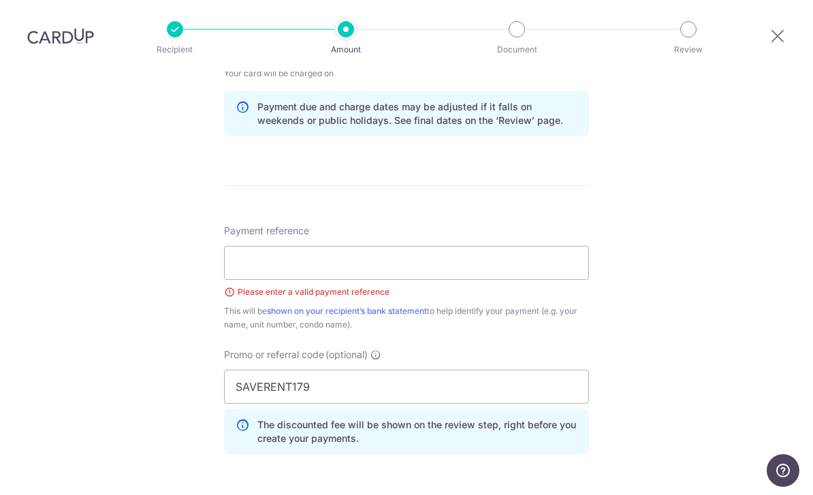
scroll to position [674, 0]
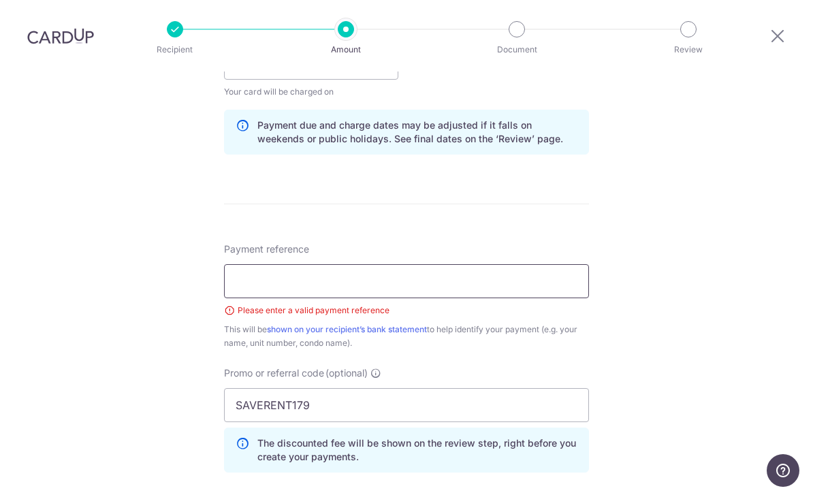
click at [521, 264] on input "Payment reference" at bounding box center [406, 281] width 365 height 34
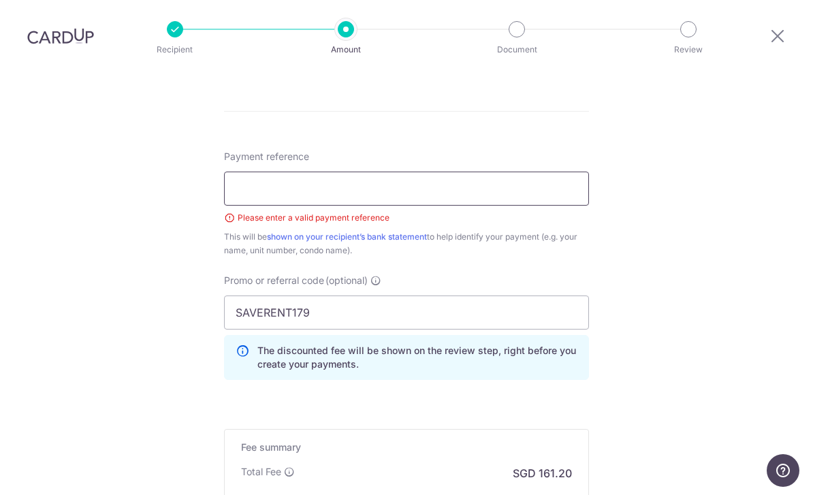
scroll to position [742, 0]
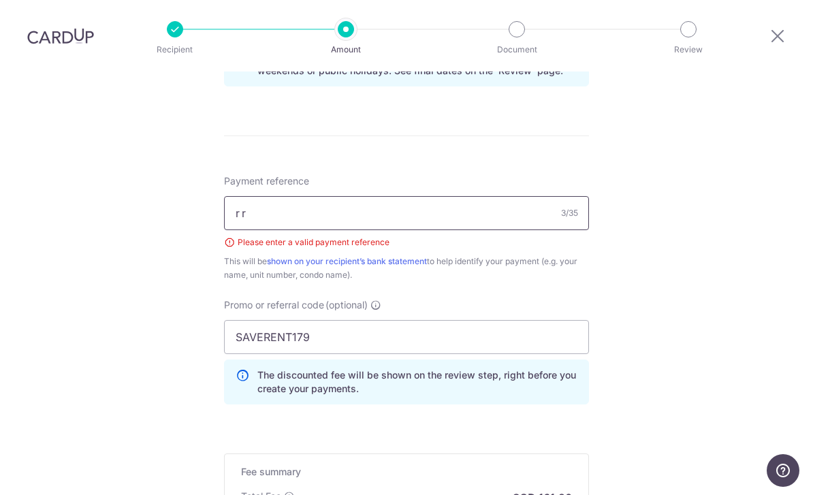
type input "r"
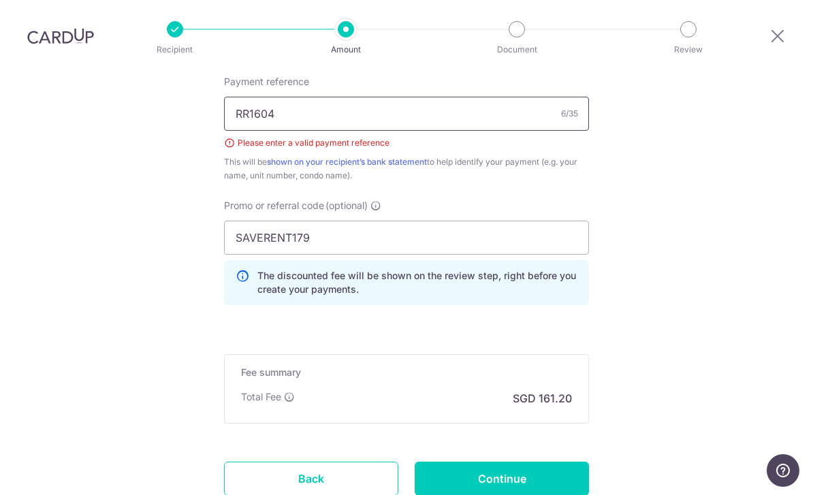
scroll to position [841, 0]
type input "RR1604"
click at [516, 462] on input "Continue" at bounding box center [502, 479] width 174 height 34
type input "Create Schedule"
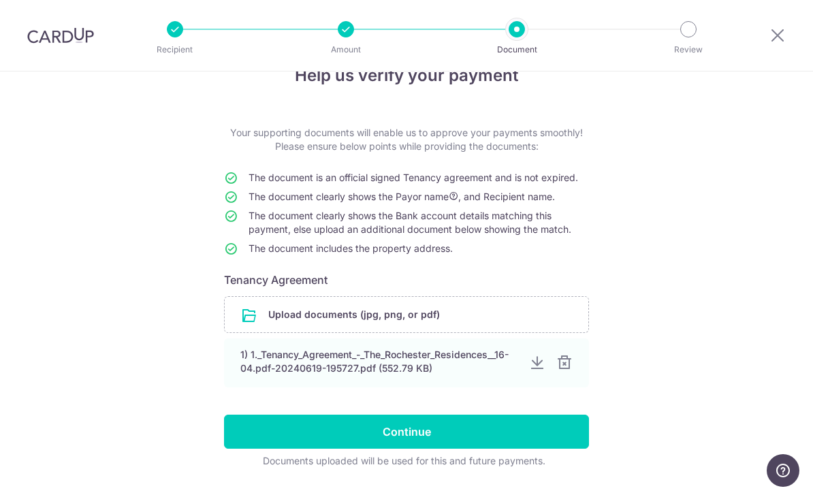
scroll to position [34, 0]
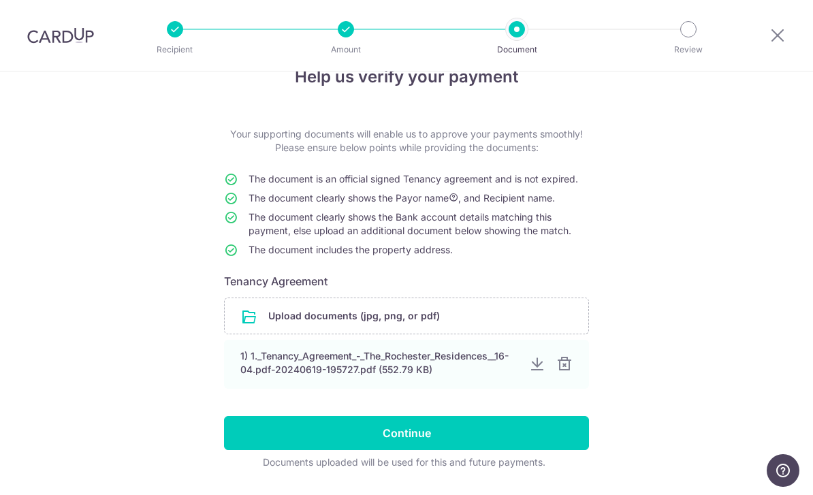
click at [508, 439] on input "Continue" at bounding box center [406, 433] width 365 height 34
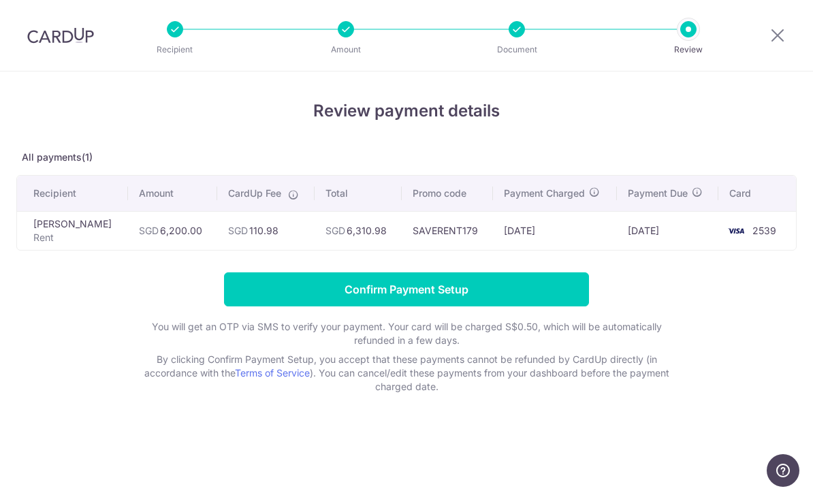
click at [513, 293] on input "Confirm Payment Setup" at bounding box center [406, 289] width 365 height 34
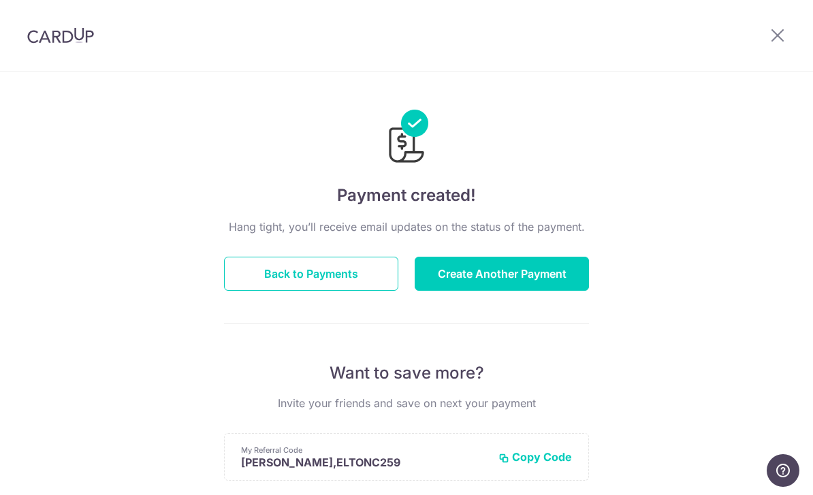
click at [334, 280] on button "Back to Payments" at bounding box center [311, 274] width 174 height 34
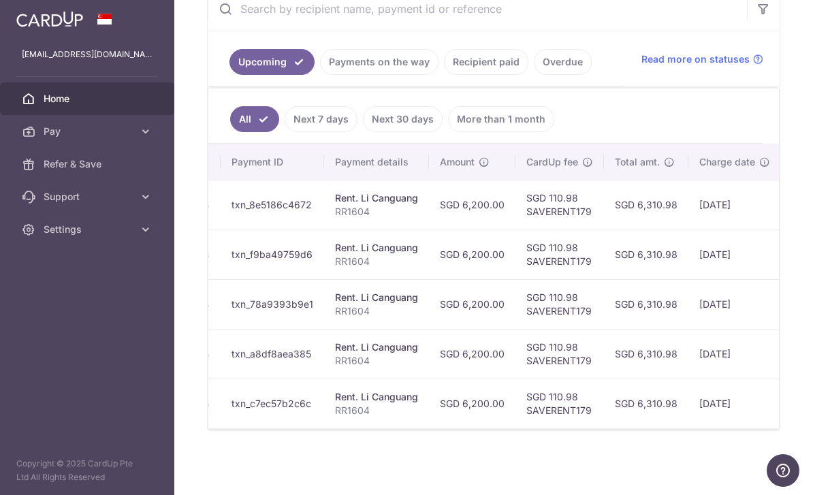
scroll to position [0, 161]
click at [444, 75] on link "Recipient paid" at bounding box center [486, 62] width 84 height 26
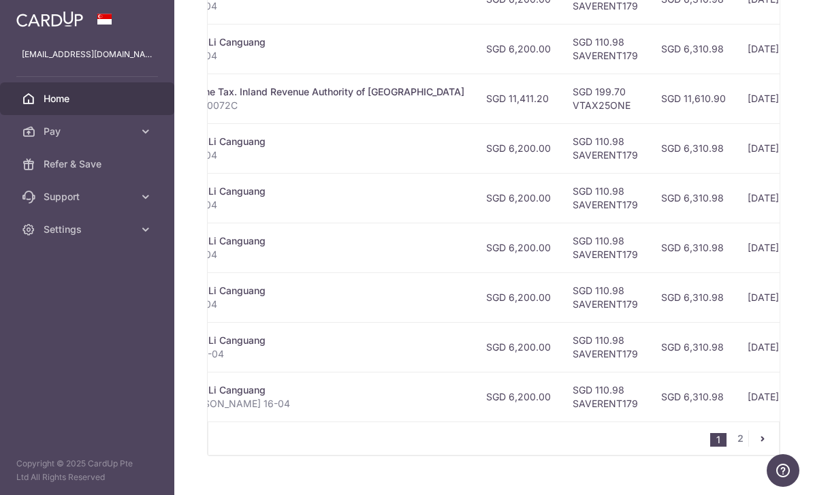
scroll to position [0, 280]
